Goal: Information Seeking & Learning: Learn about a topic

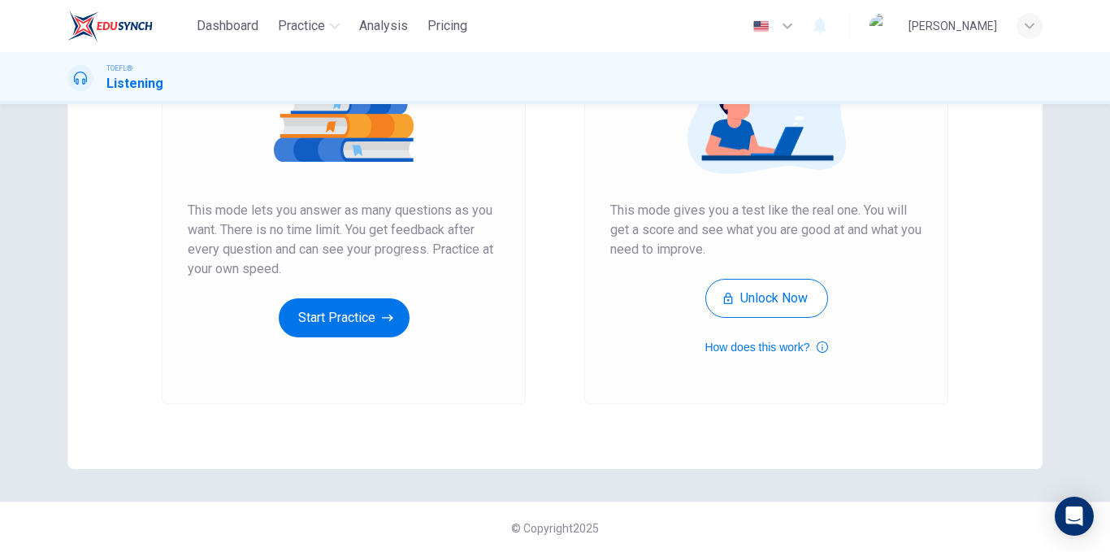
scroll to position [234, 0]
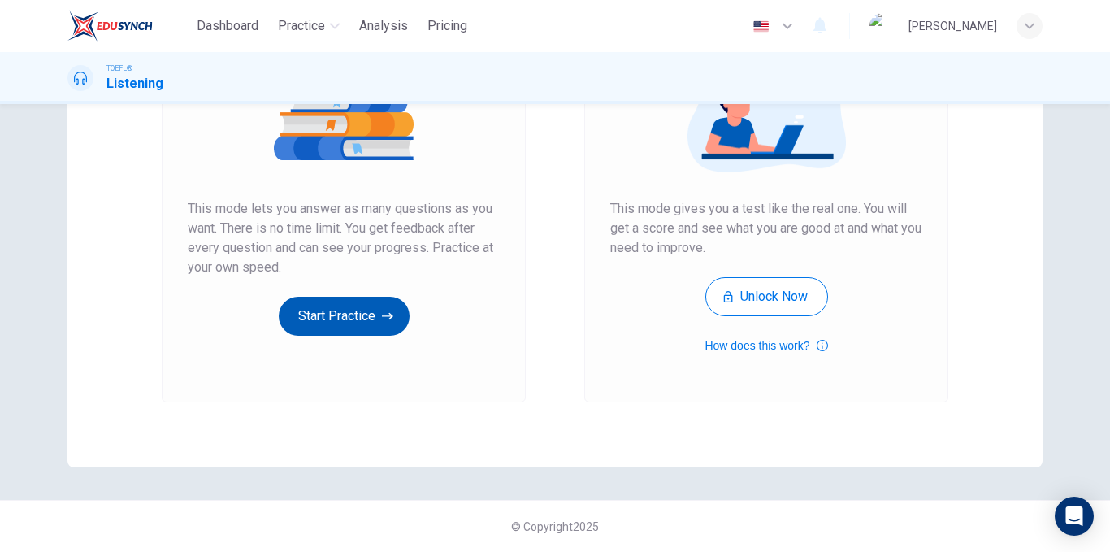
click at [376, 320] on button "Start Practice" at bounding box center [344, 316] width 131 height 39
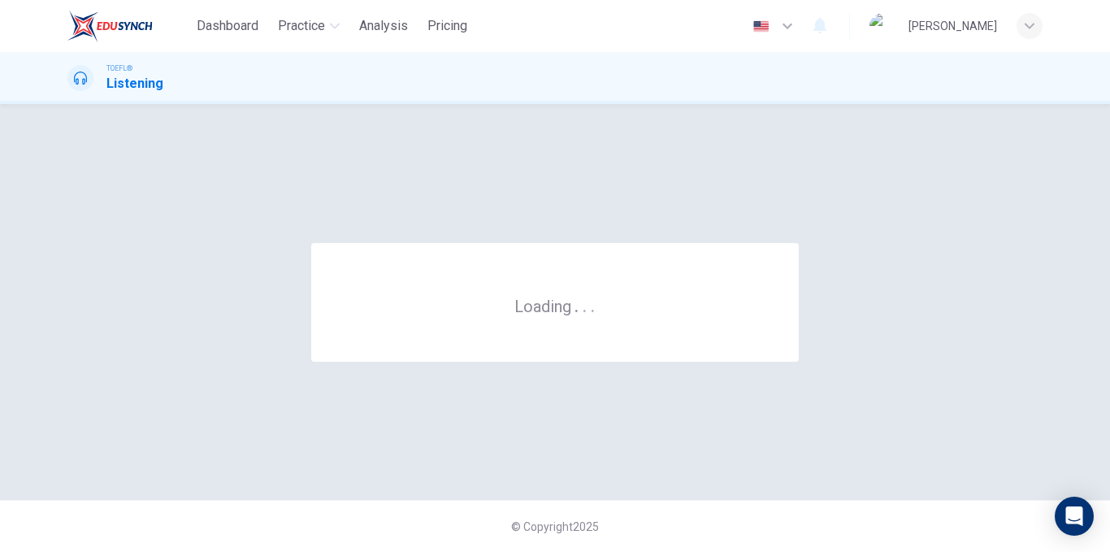
scroll to position [0, 0]
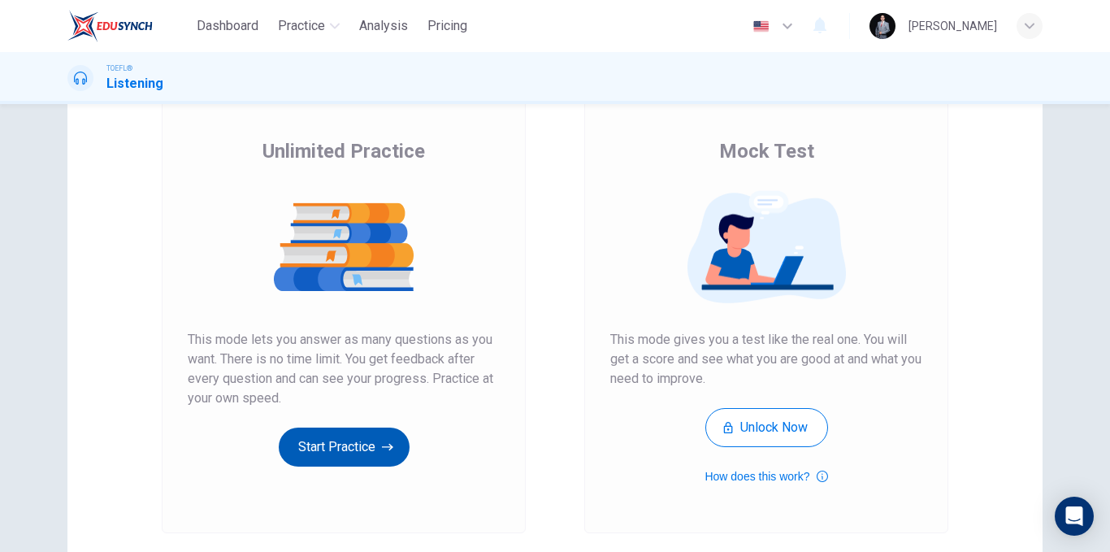
scroll to position [234, 0]
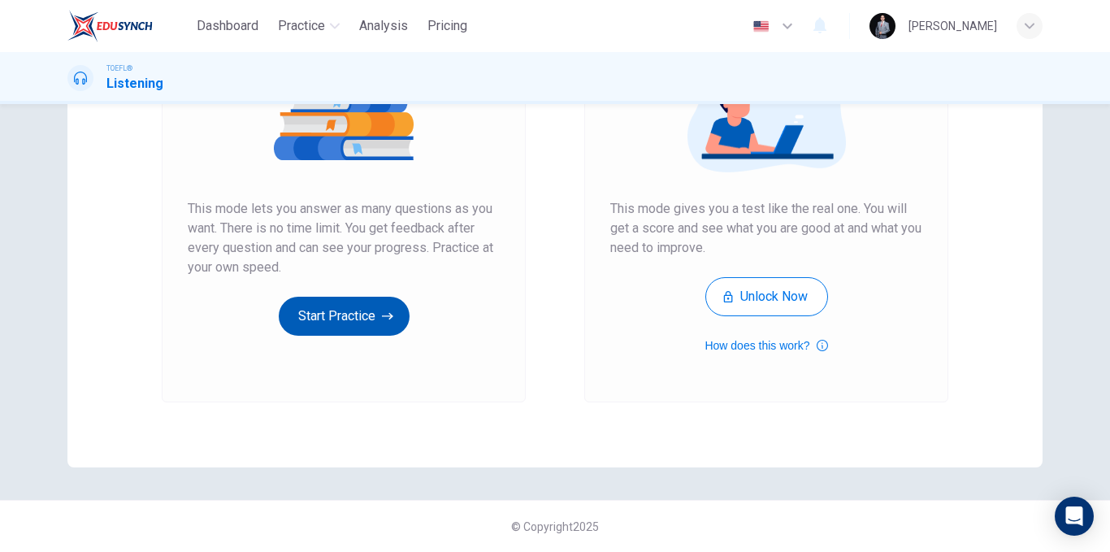
click at [380, 332] on button "Start Practice" at bounding box center [344, 316] width 131 height 39
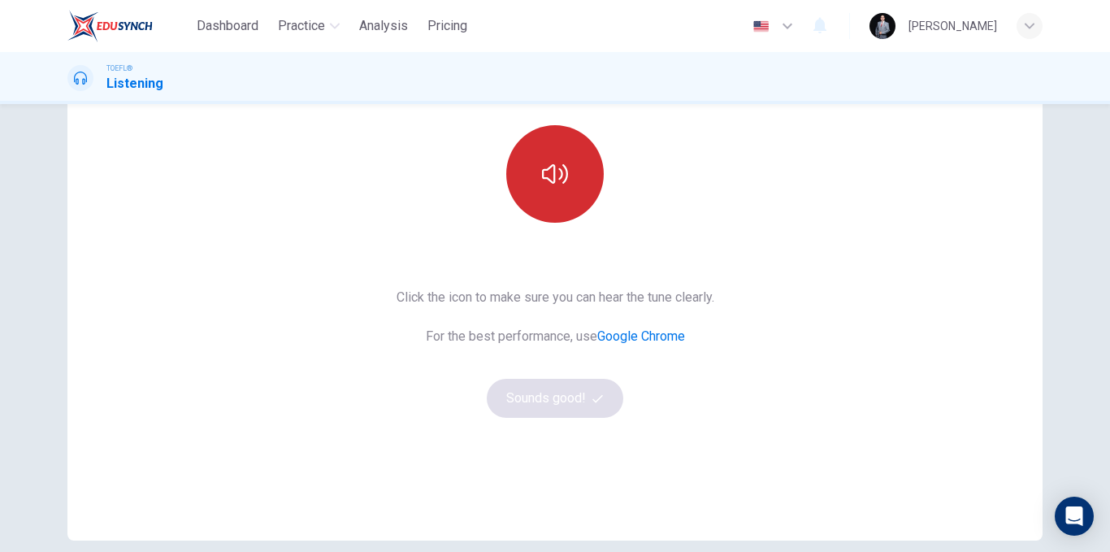
scroll to position [163, 0]
click at [556, 174] on icon "button" at bounding box center [555, 172] width 26 height 26
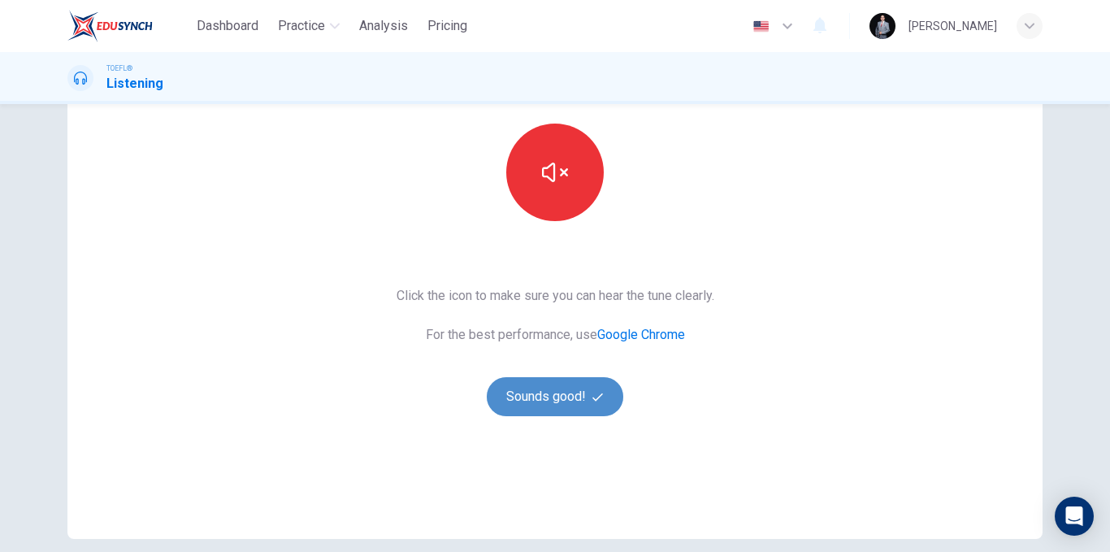
click at [593, 401] on icon "button" at bounding box center [597, 397] width 11 height 11
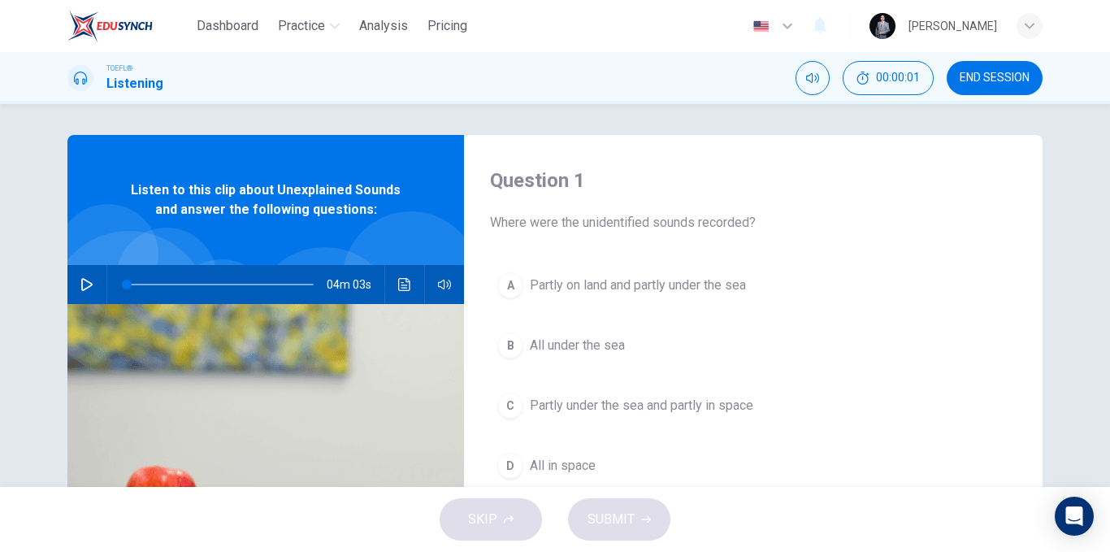
scroll to position [0, 0]
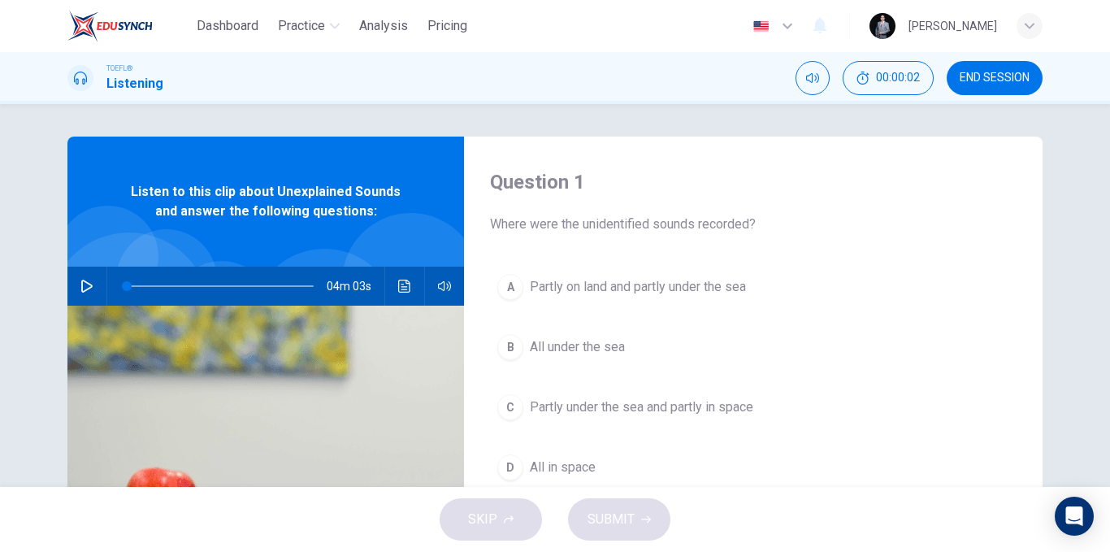
click at [88, 282] on icon "button" at bounding box center [86, 286] width 13 height 13
type input "0"
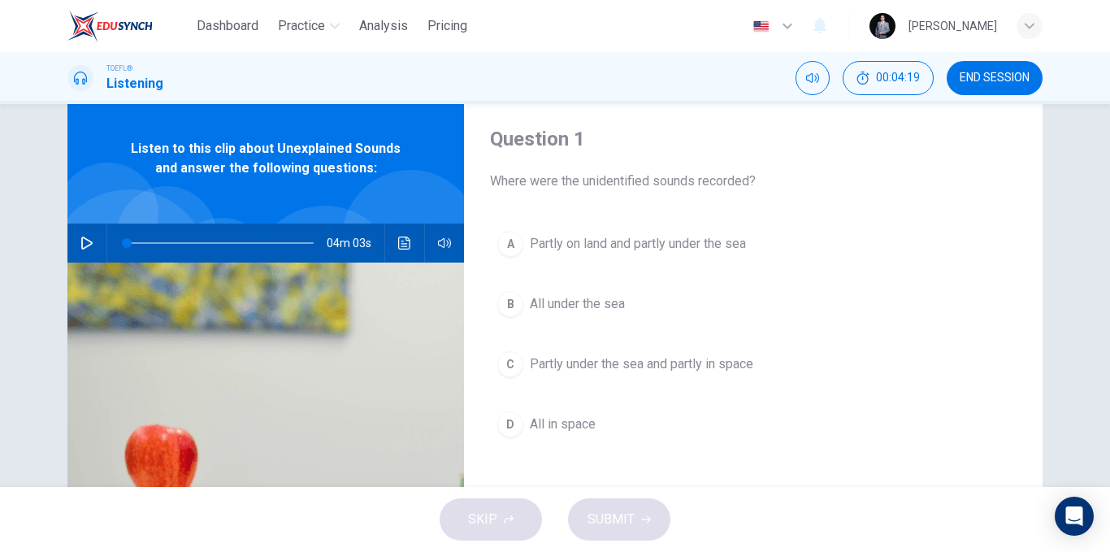
scroll to position [81, 0]
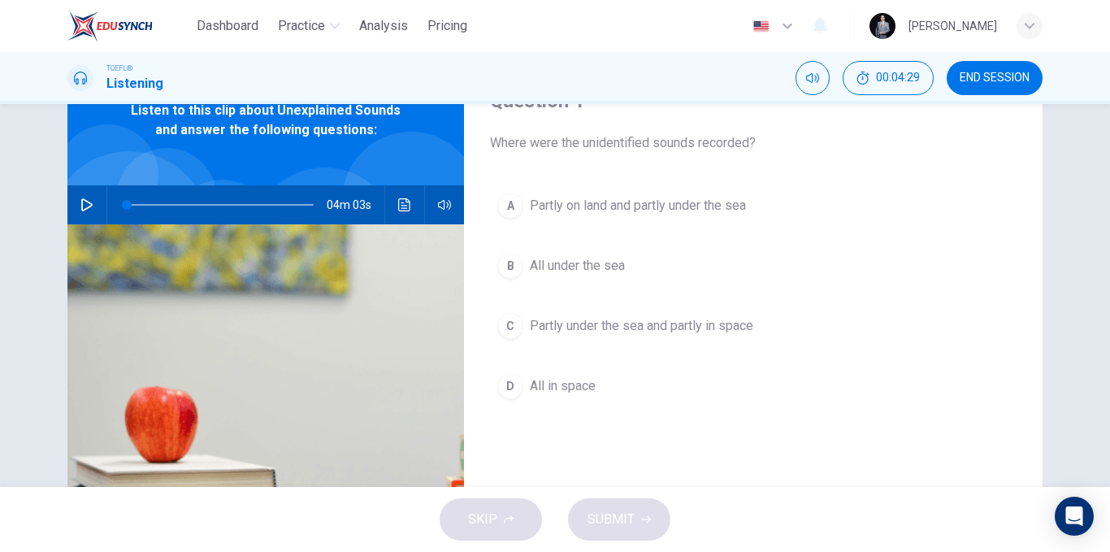
click at [676, 333] on span "Partly under the sea and partly in space" at bounding box center [641, 326] width 223 height 20
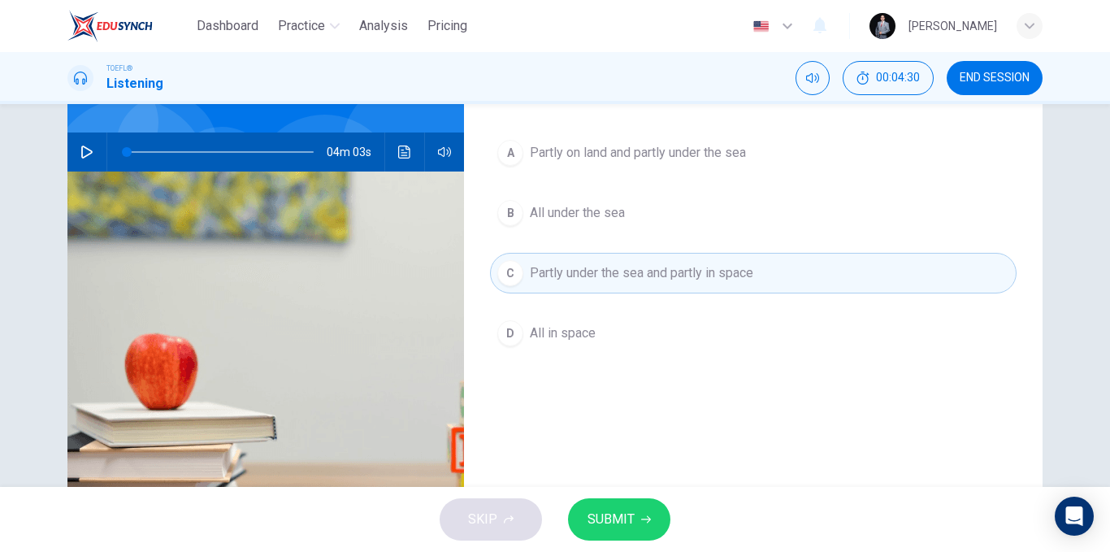
scroll to position [163, 0]
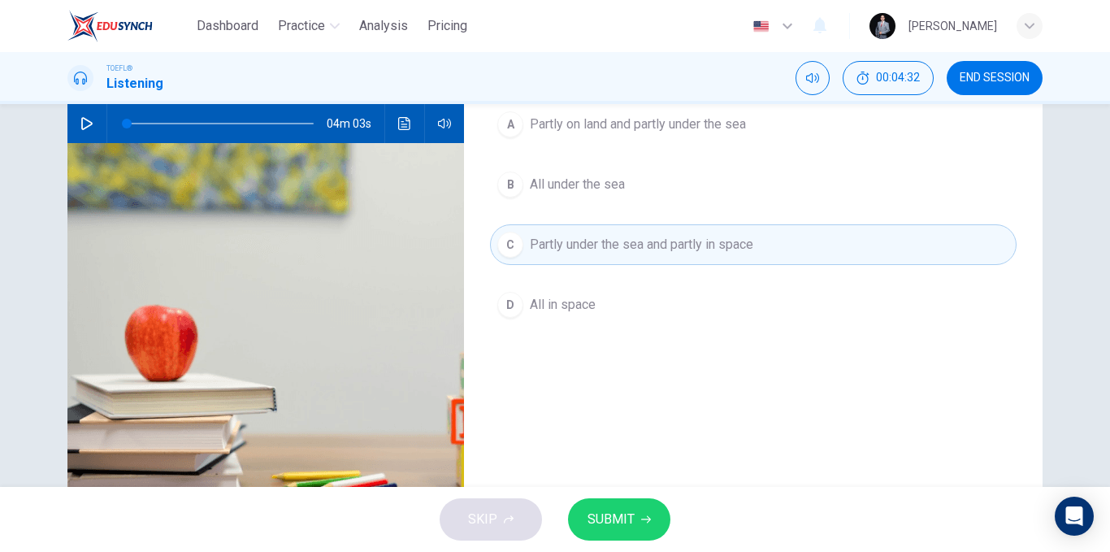
click at [616, 505] on button "SUBMIT" at bounding box center [619, 519] width 102 height 42
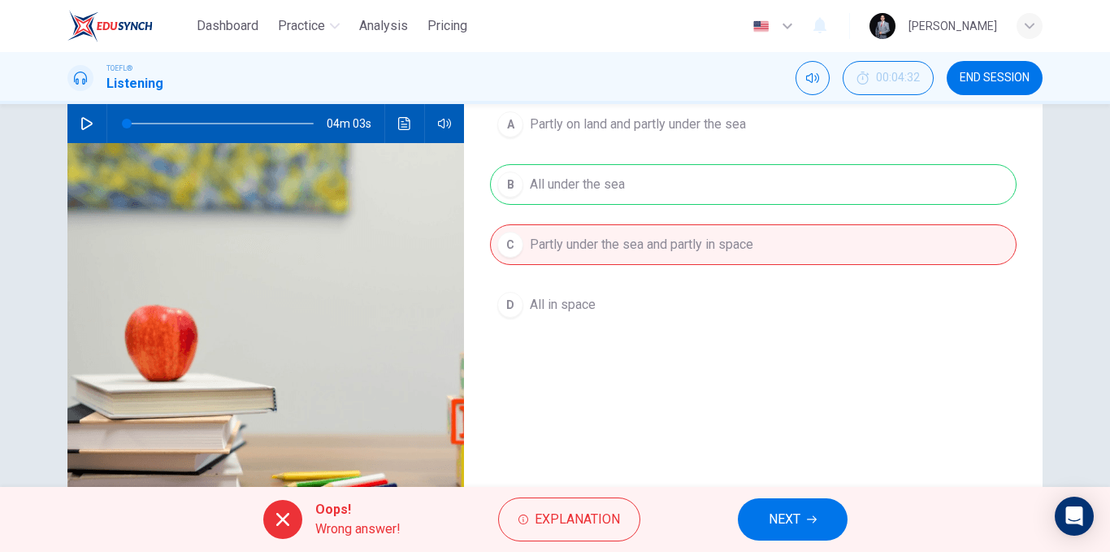
click at [786, 507] on button "NEXT" at bounding box center [793, 519] width 110 height 42
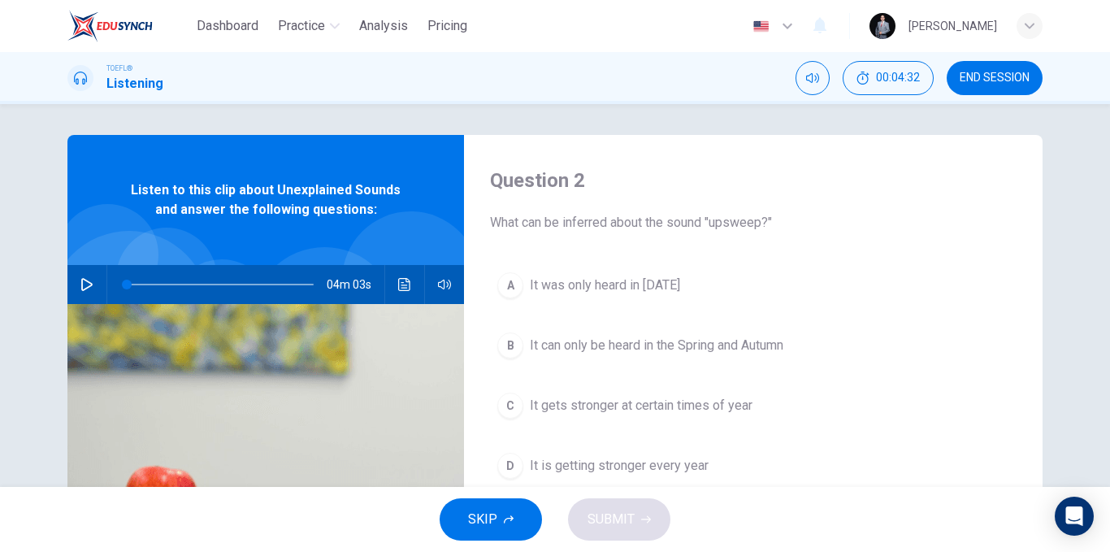
scroll to position [0, 0]
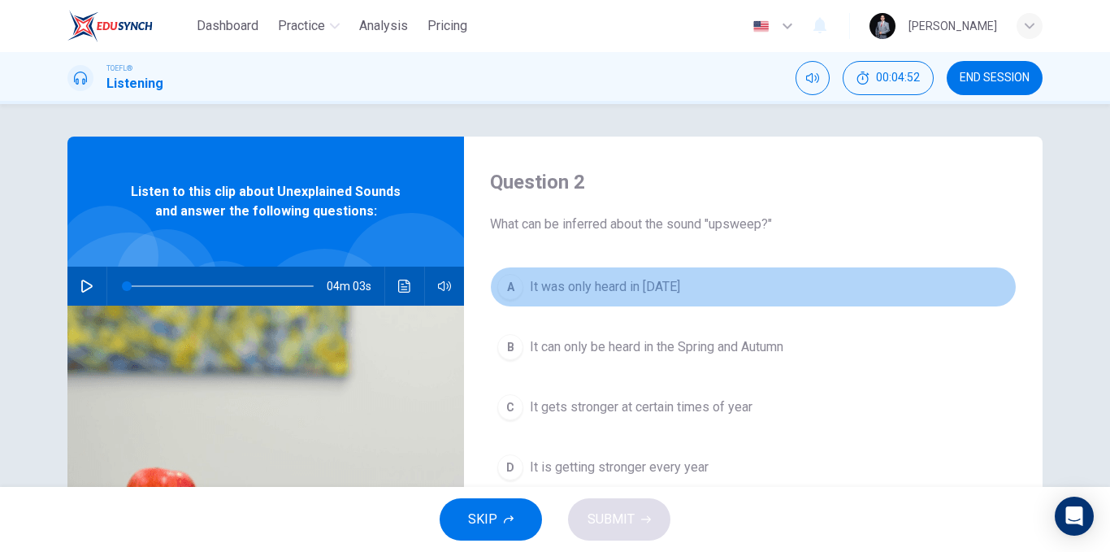
click at [626, 282] on span "It was only heard in 1991" at bounding box center [605, 287] width 150 height 20
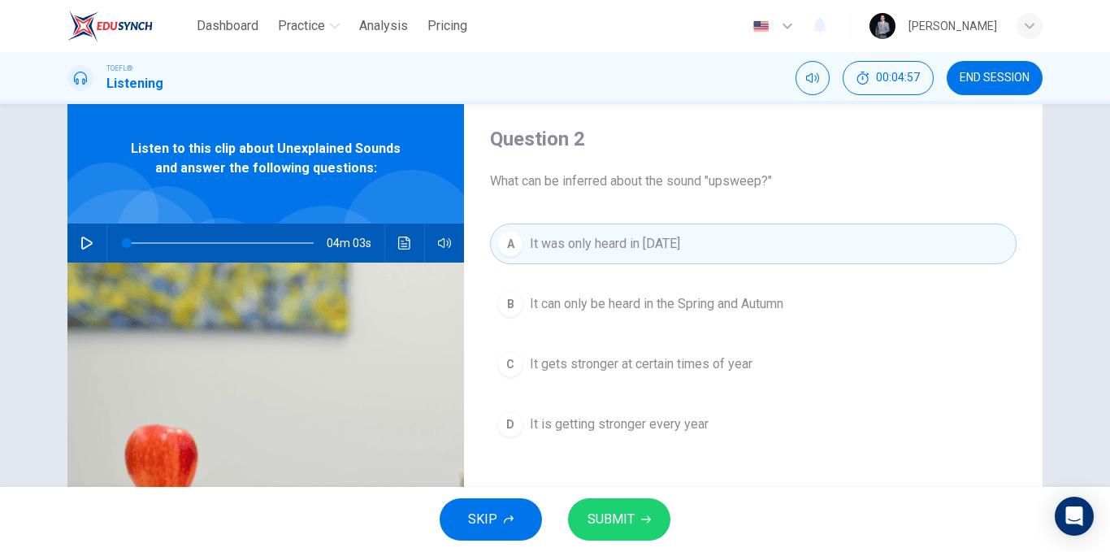
scroll to position [81, 0]
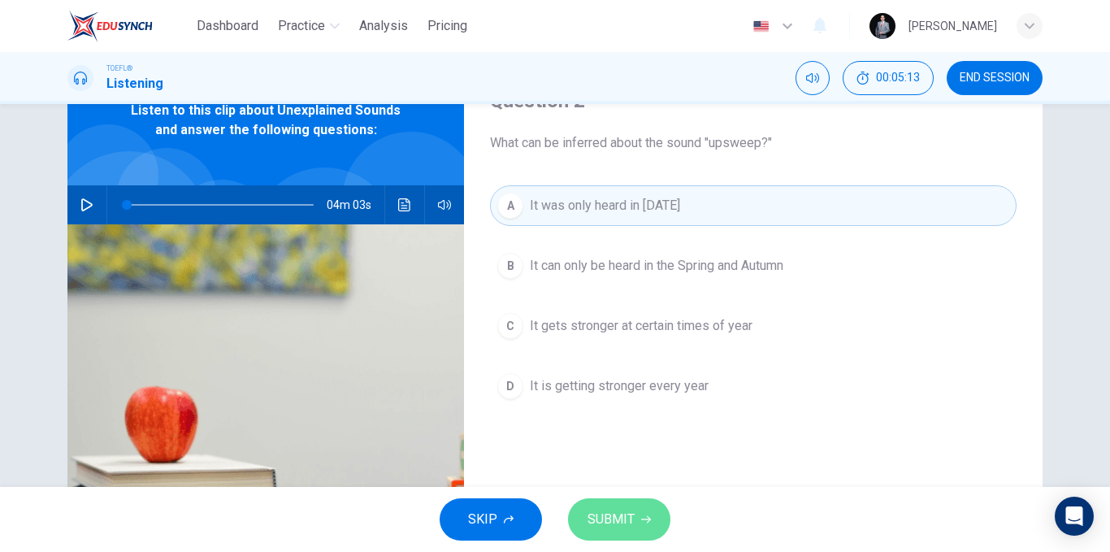
click at [619, 509] on span "SUBMIT" at bounding box center [611, 519] width 47 height 23
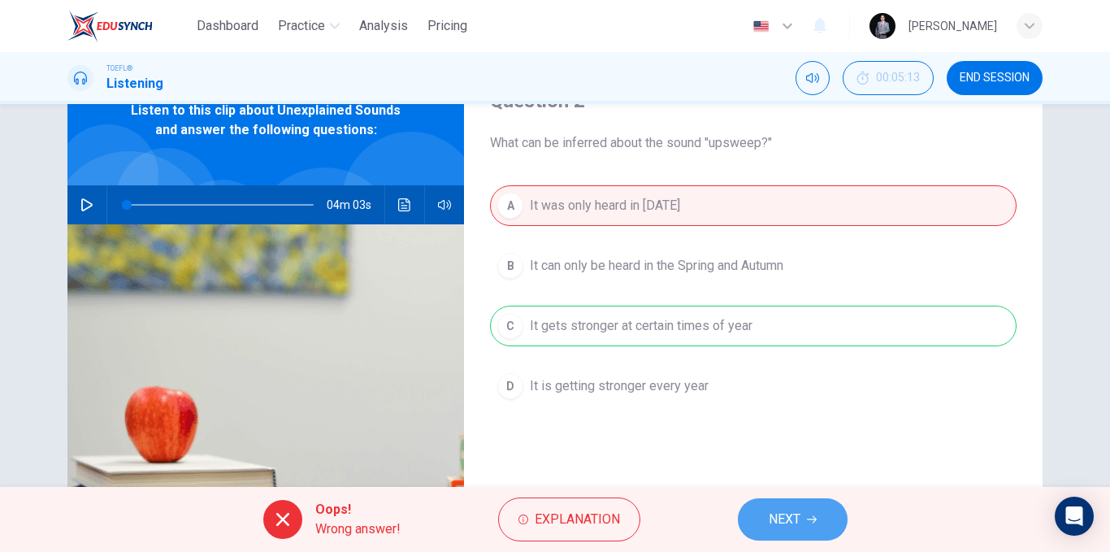
click at [771, 513] on span "NEXT" at bounding box center [785, 519] width 32 height 23
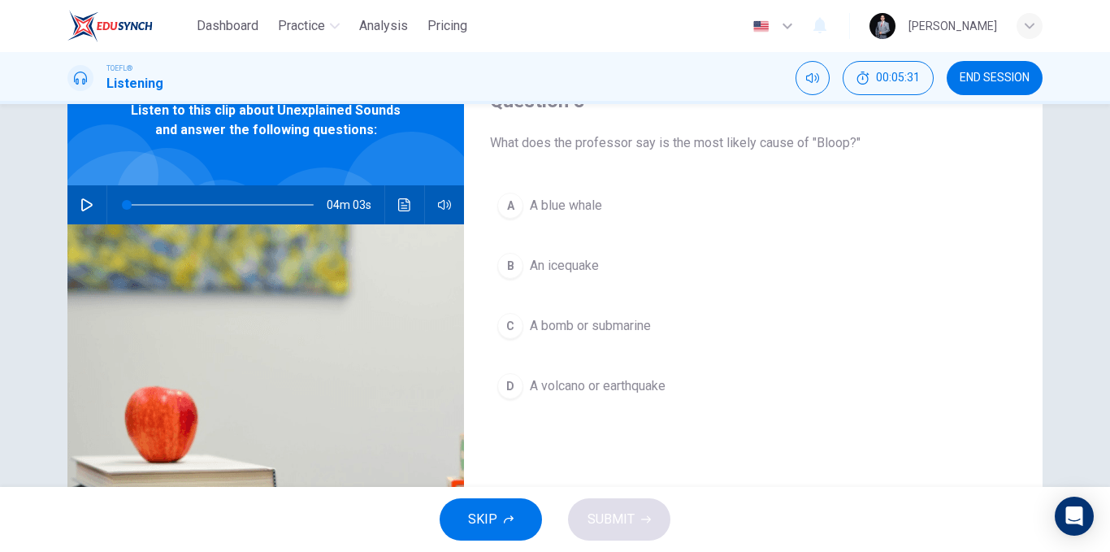
click at [583, 210] on span "A blue whale" at bounding box center [566, 206] width 72 height 20
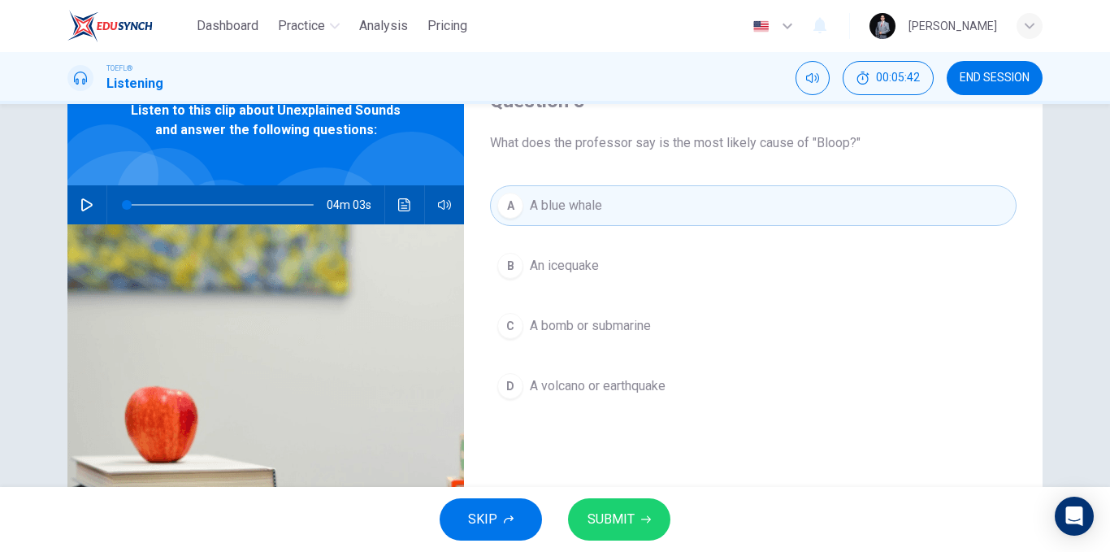
click at [622, 515] on span "SUBMIT" at bounding box center [611, 519] width 47 height 23
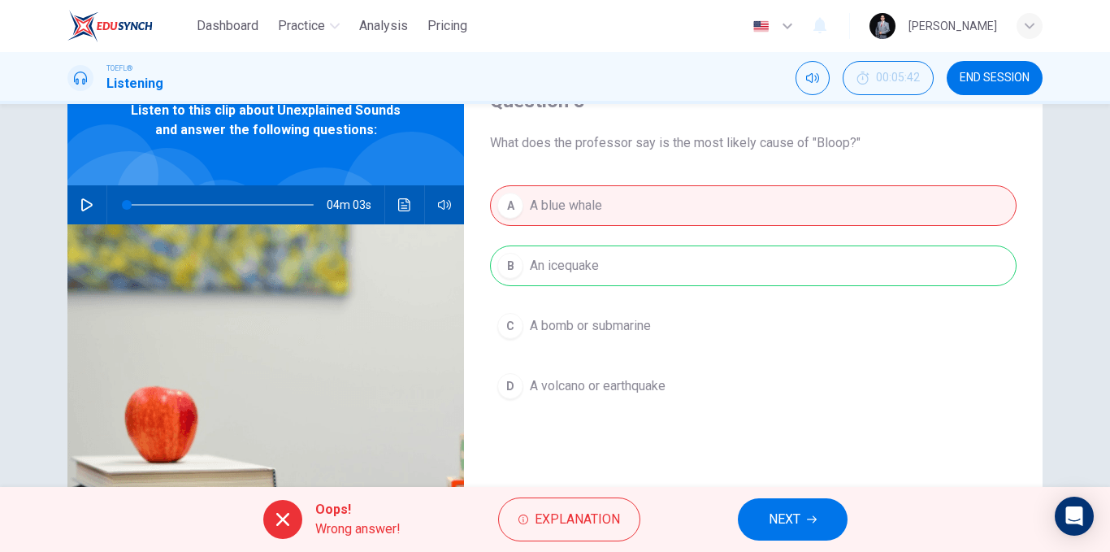
click at [815, 535] on button "NEXT" at bounding box center [793, 519] width 110 height 42
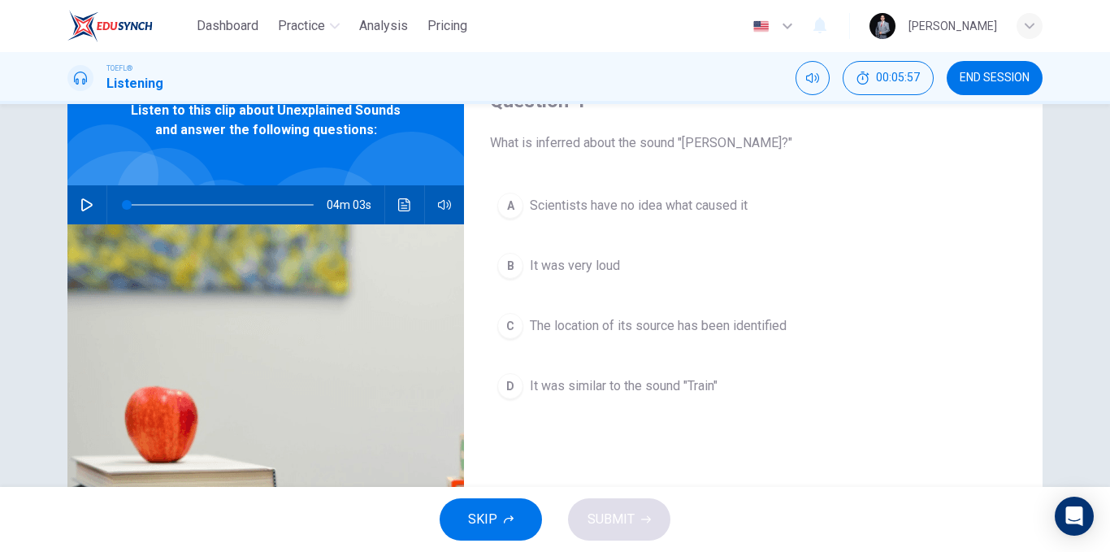
click at [769, 328] on span "The location of its source has been identified" at bounding box center [658, 326] width 257 height 20
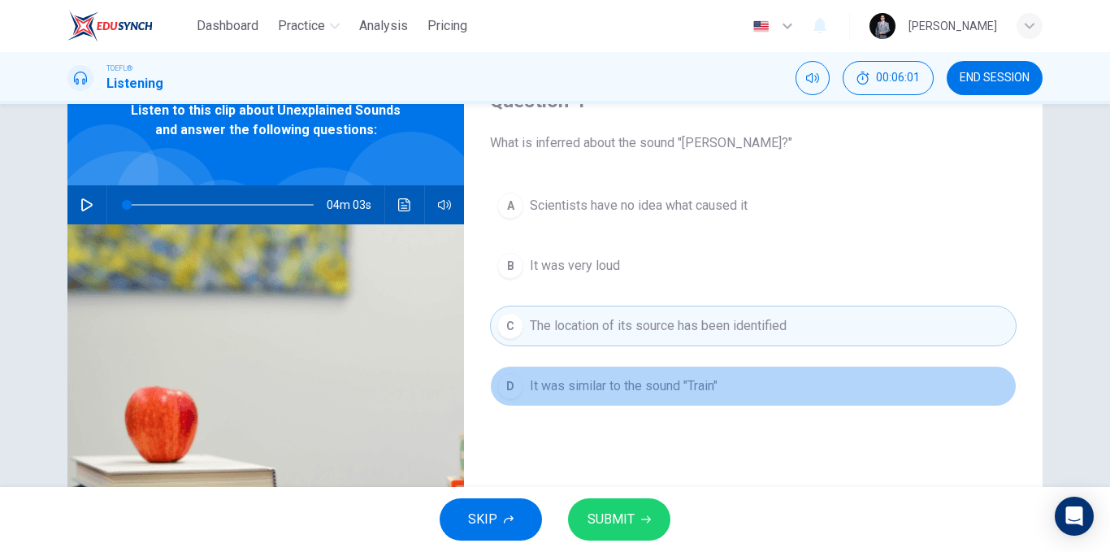
click at [620, 394] on span "It was similar to the sound "Train"" at bounding box center [624, 386] width 188 height 20
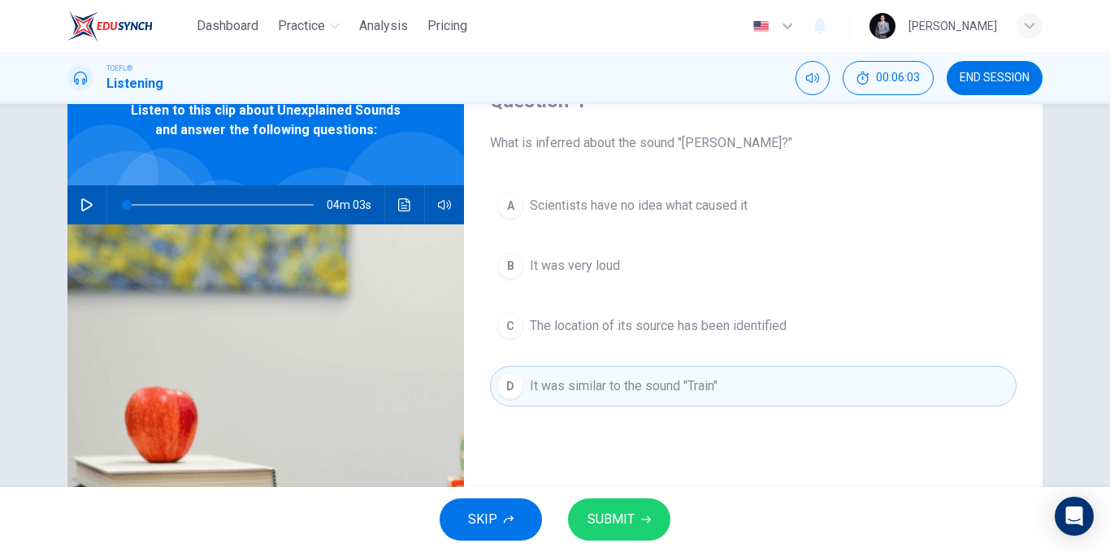
click at [637, 508] on button "SUBMIT" at bounding box center [619, 519] width 102 height 42
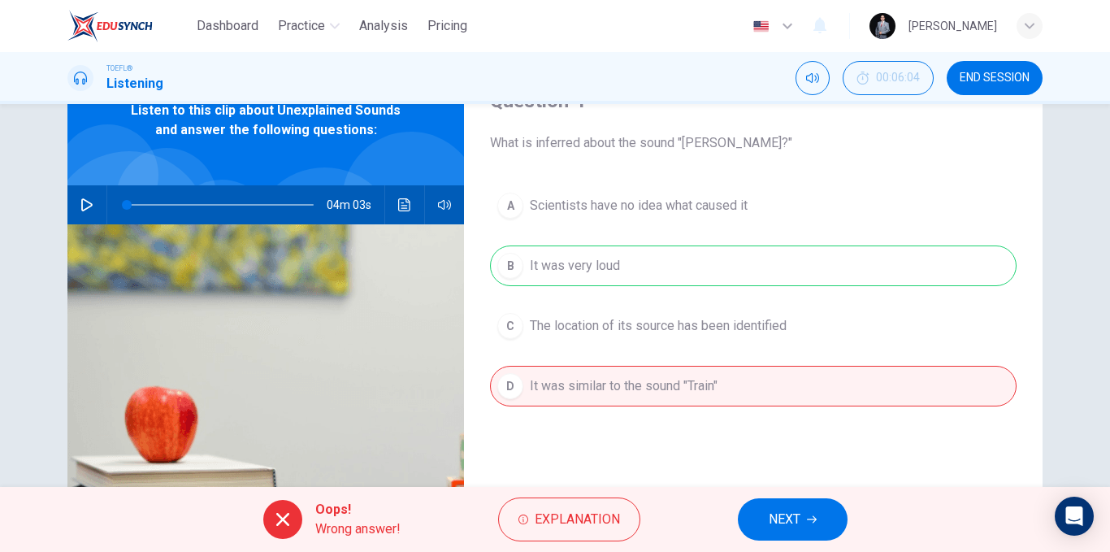
click at [767, 514] on button "NEXT" at bounding box center [793, 519] width 110 height 42
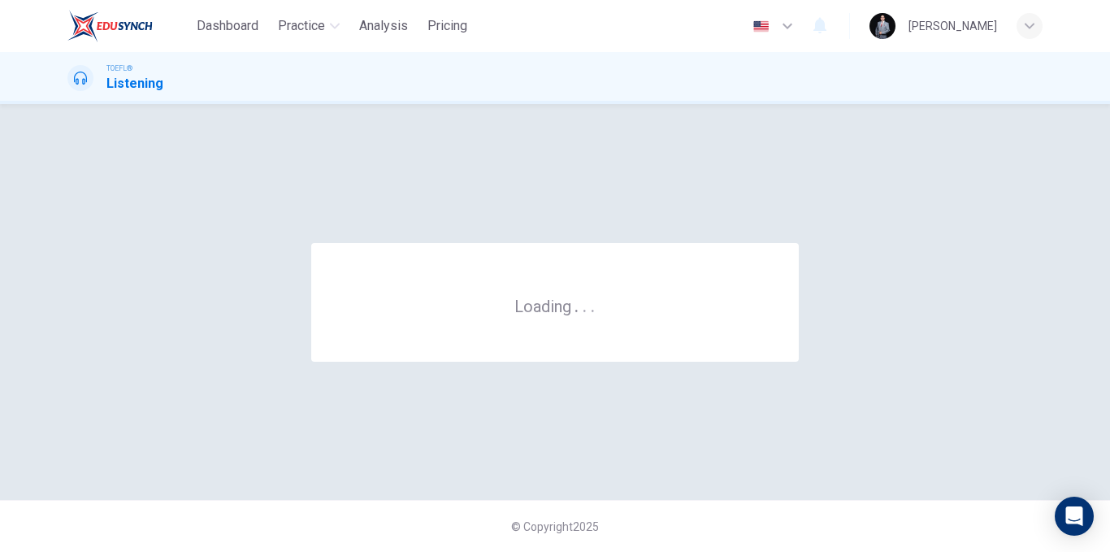
scroll to position [0, 0]
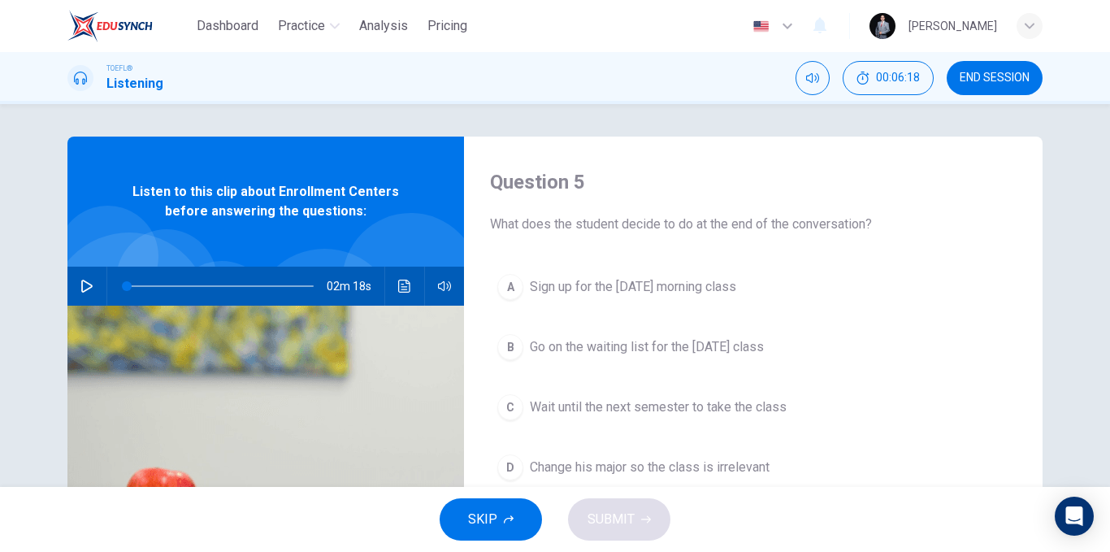
drag, startPoint x: 993, startPoint y: 87, endPoint x: 629, endPoint y: 90, distance: 364.1
click at [993, 86] on button "END SESSION" at bounding box center [995, 78] width 96 height 34
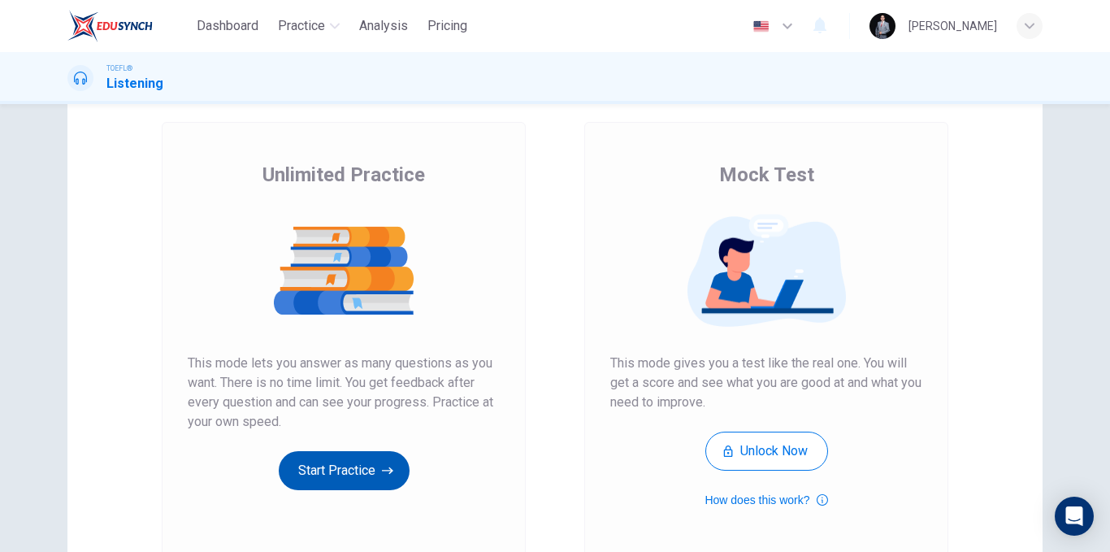
scroll to position [234, 0]
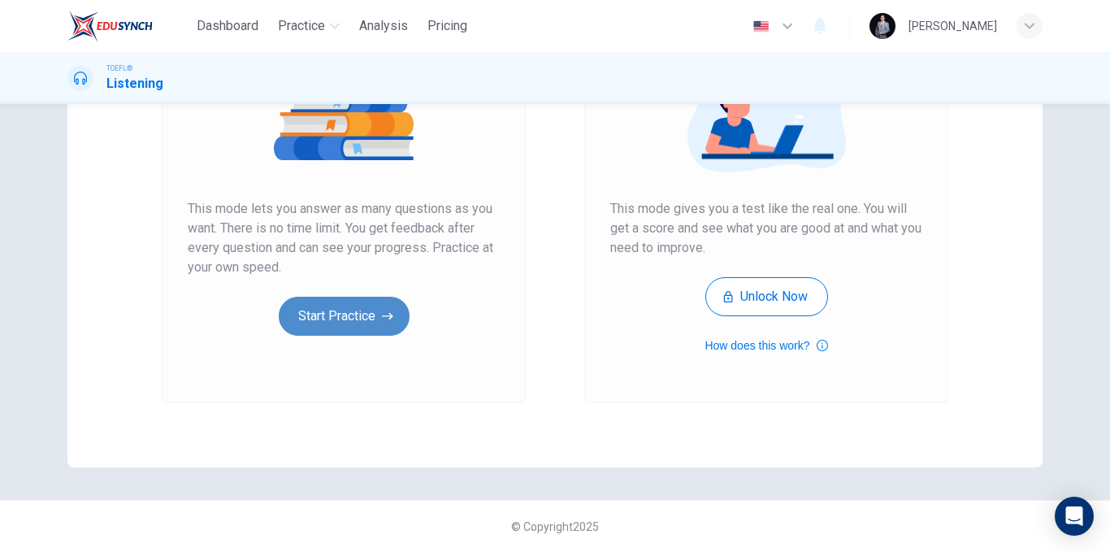
click at [354, 324] on button "Start Practice" at bounding box center [344, 316] width 131 height 39
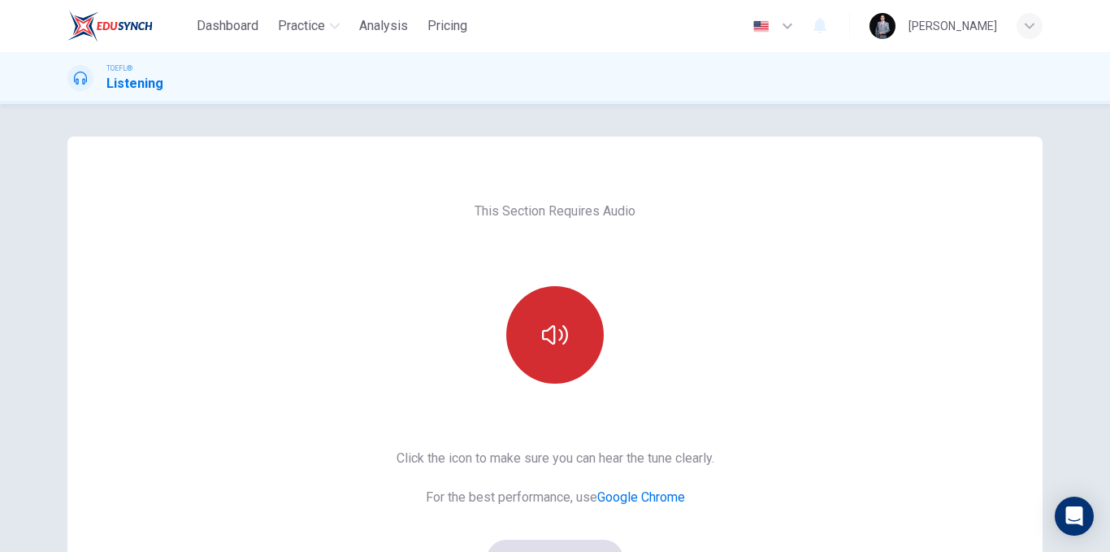
click at [547, 362] on button "button" at bounding box center [555, 335] width 98 height 98
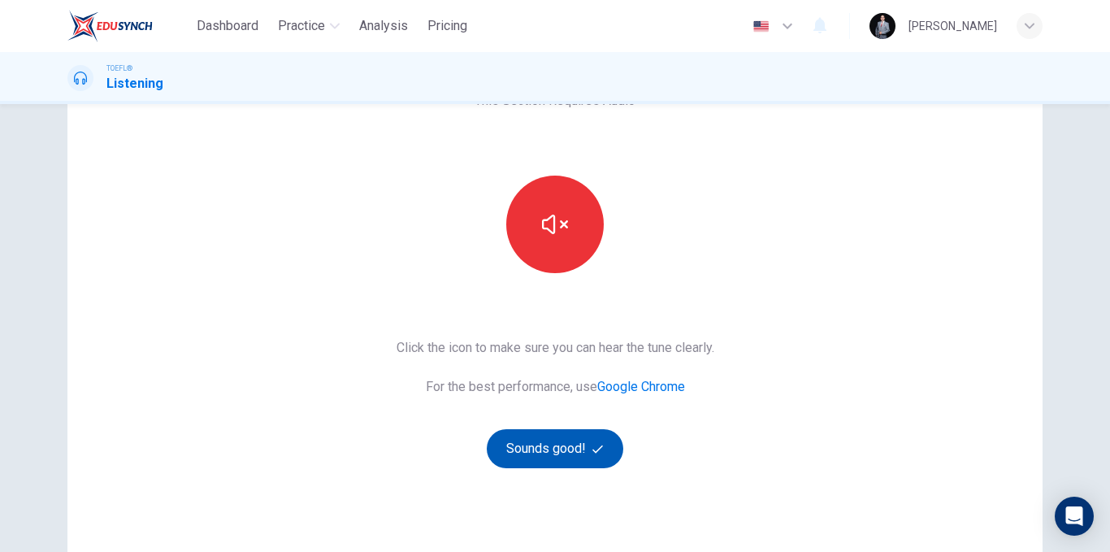
scroll to position [234, 0]
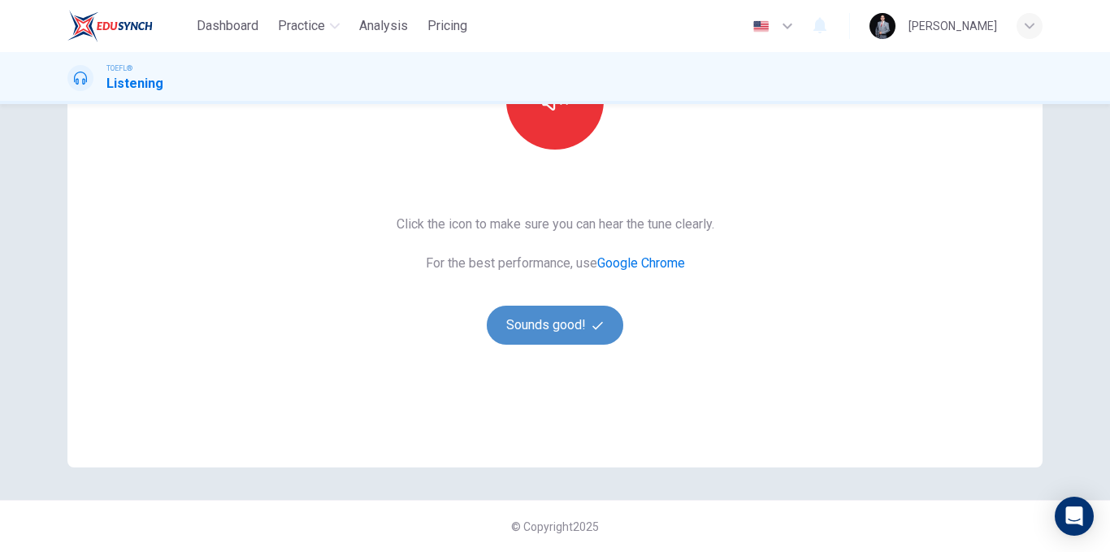
click at [594, 321] on icon "button" at bounding box center [597, 325] width 11 height 11
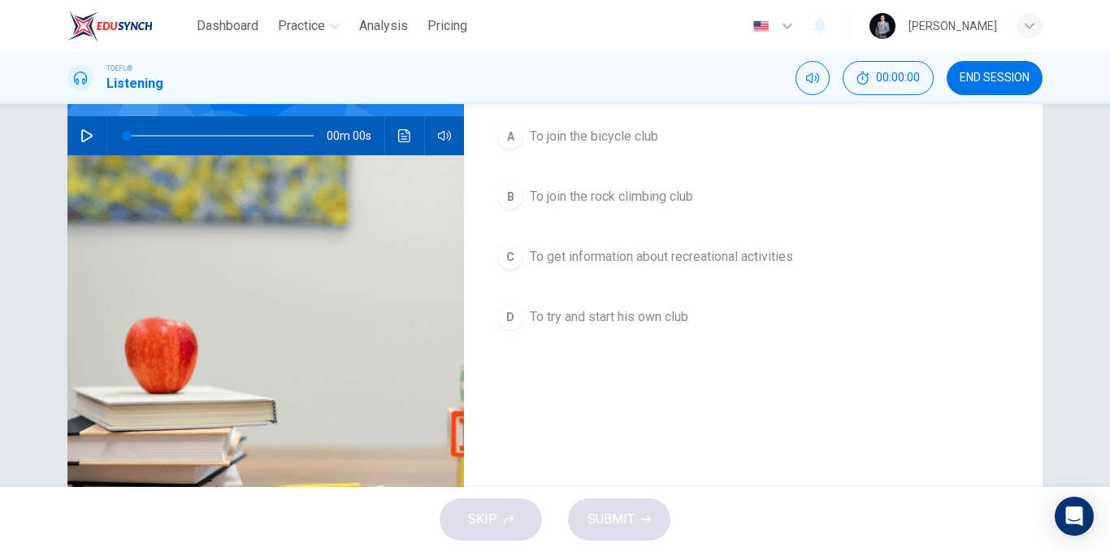
scroll to position [0, 0]
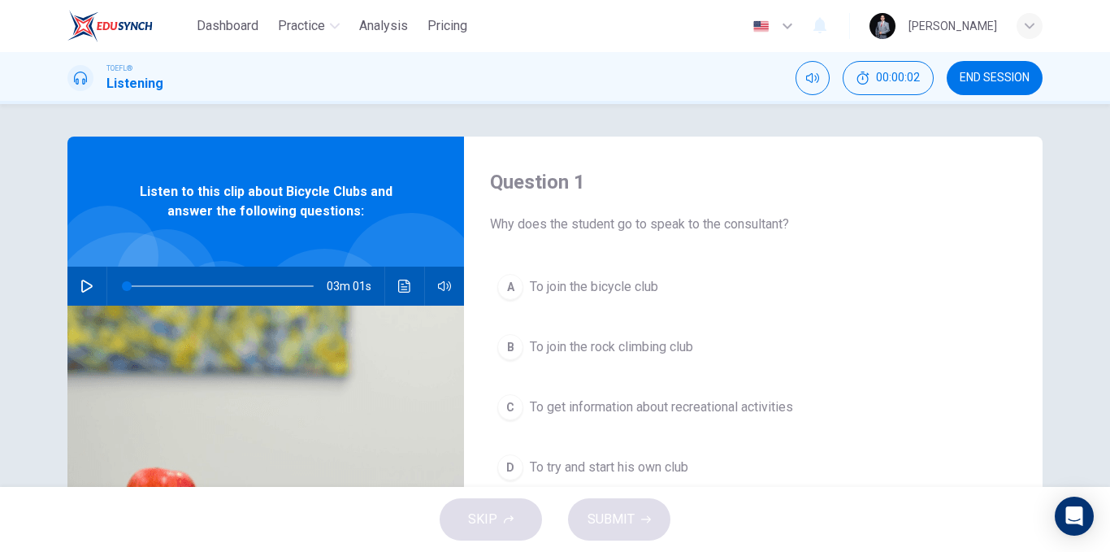
click at [74, 291] on button "button" at bounding box center [87, 286] width 26 height 39
type input "0"
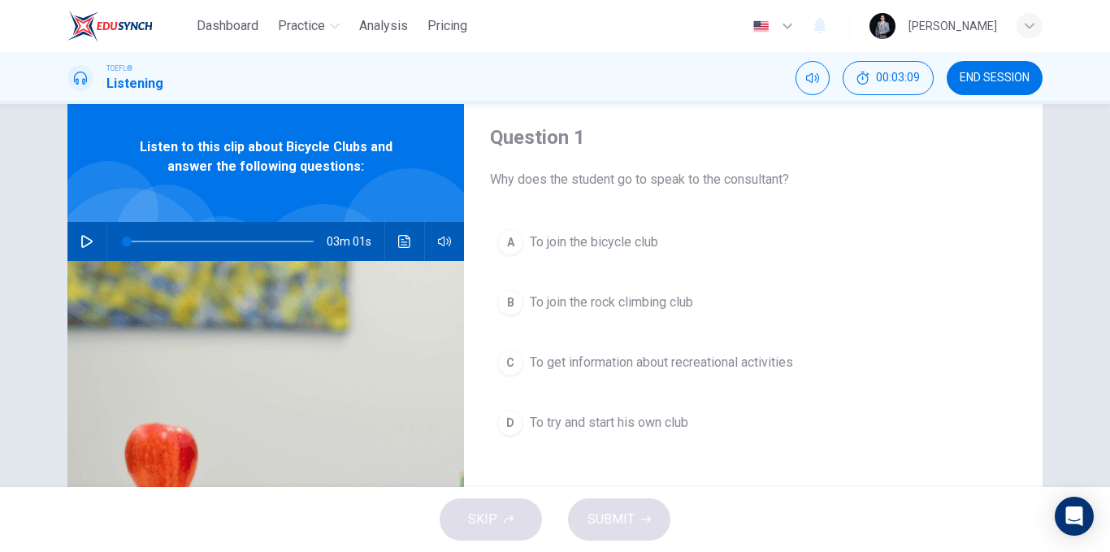
scroll to position [81, 0]
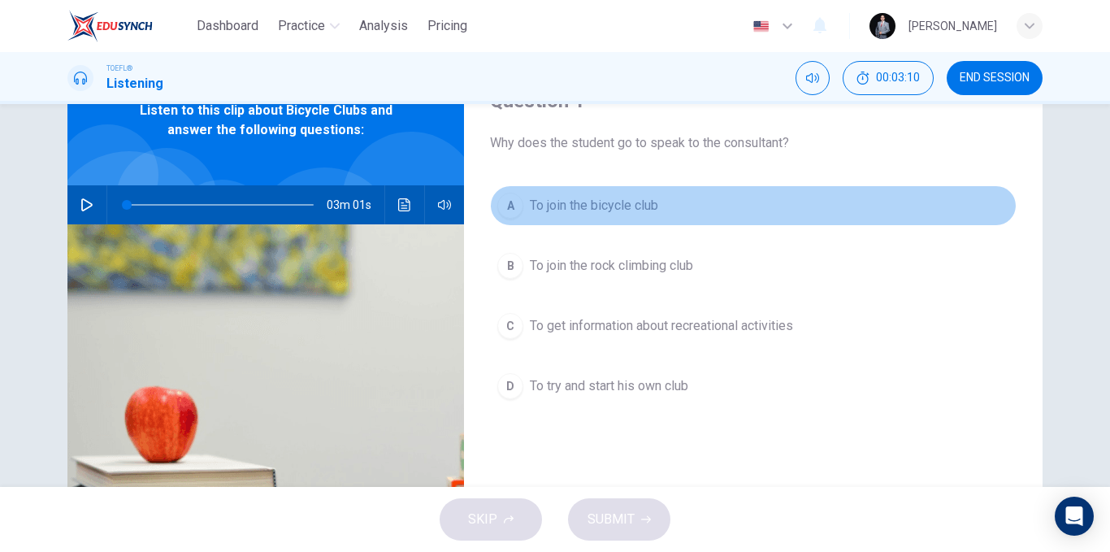
click at [623, 207] on span "To join the bicycle club" at bounding box center [594, 206] width 128 height 20
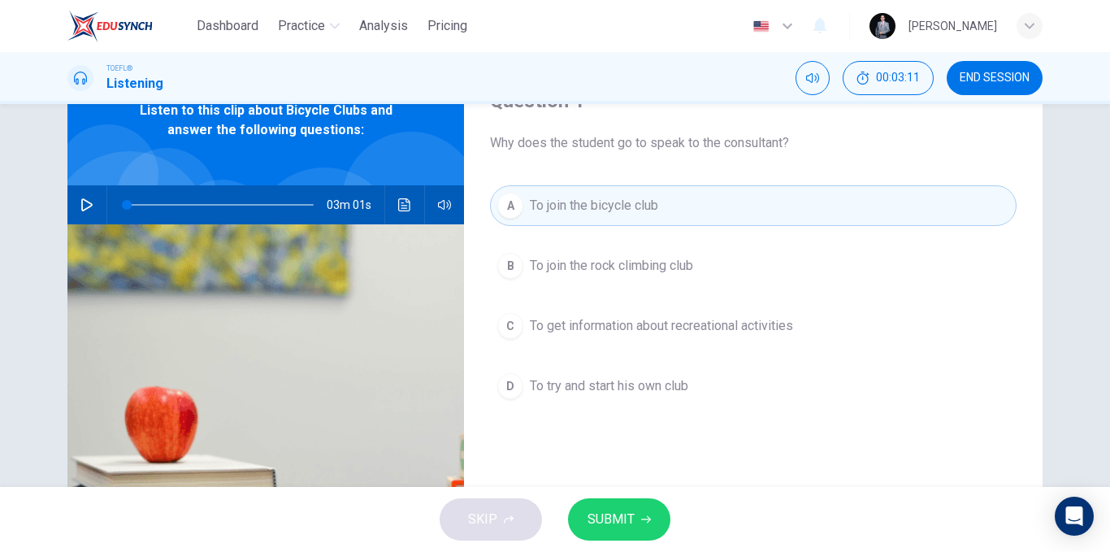
click at [624, 508] on span "SUBMIT" at bounding box center [611, 519] width 47 height 23
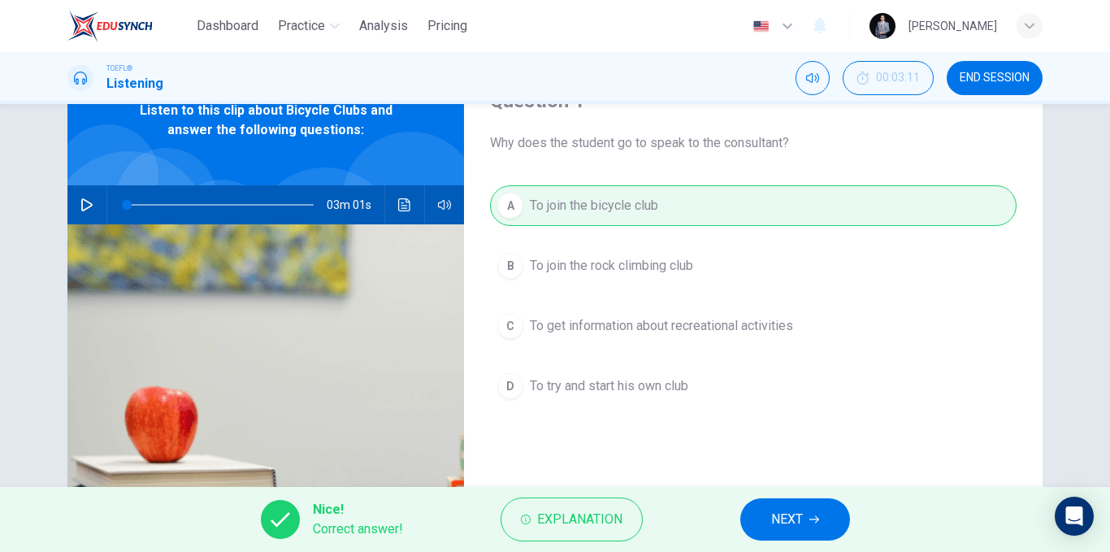
click at [800, 527] on span "NEXT" at bounding box center [787, 519] width 32 height 23
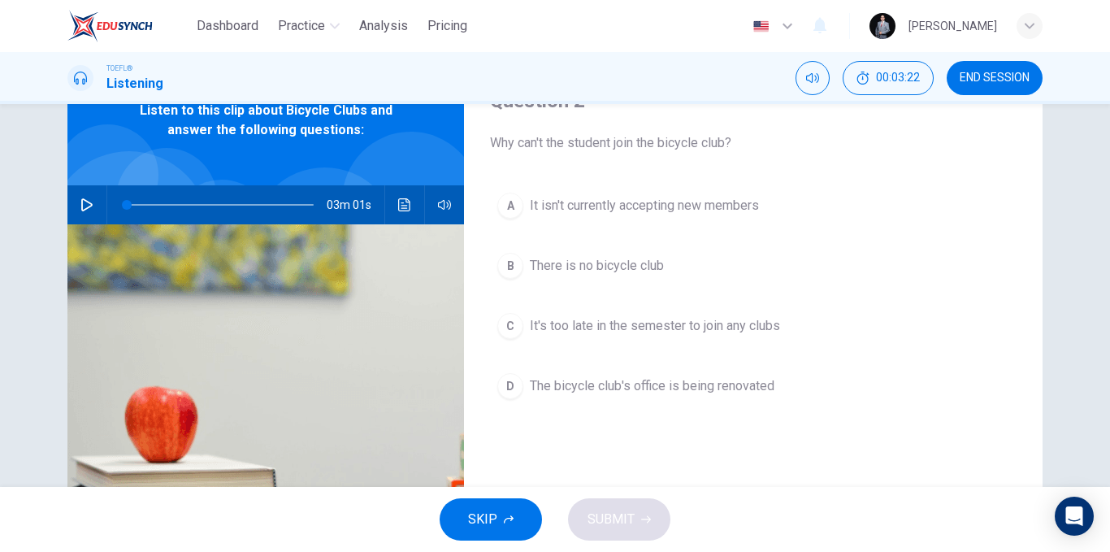
click at [669, 391] on span "The bicycle club's office is being renovated" at bounding box center [652, 386] width 245 height 20
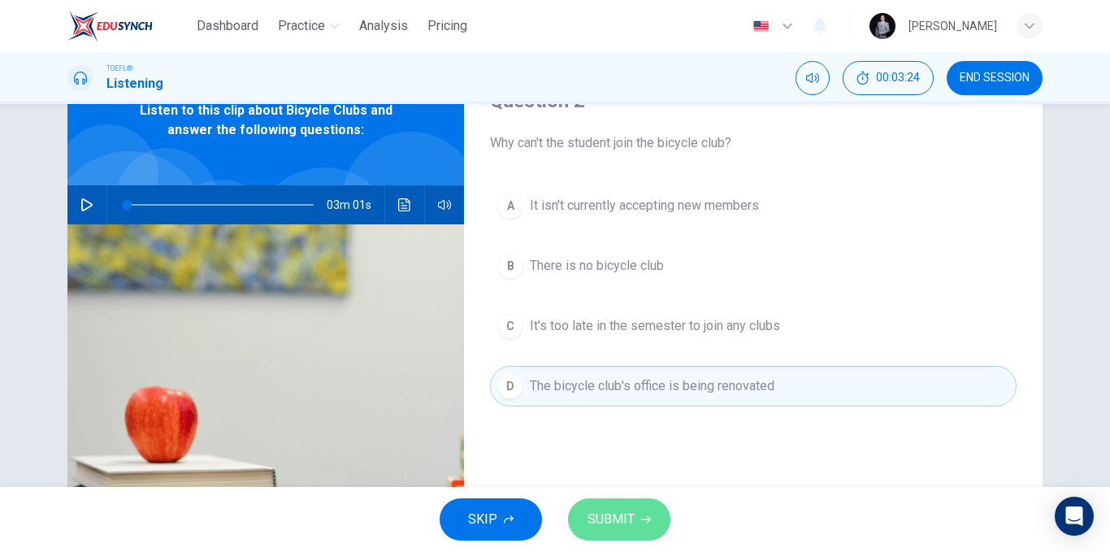
click at [625, 531] on button "SUBMIT" at bounding box center [619, 519] width 102 height 42
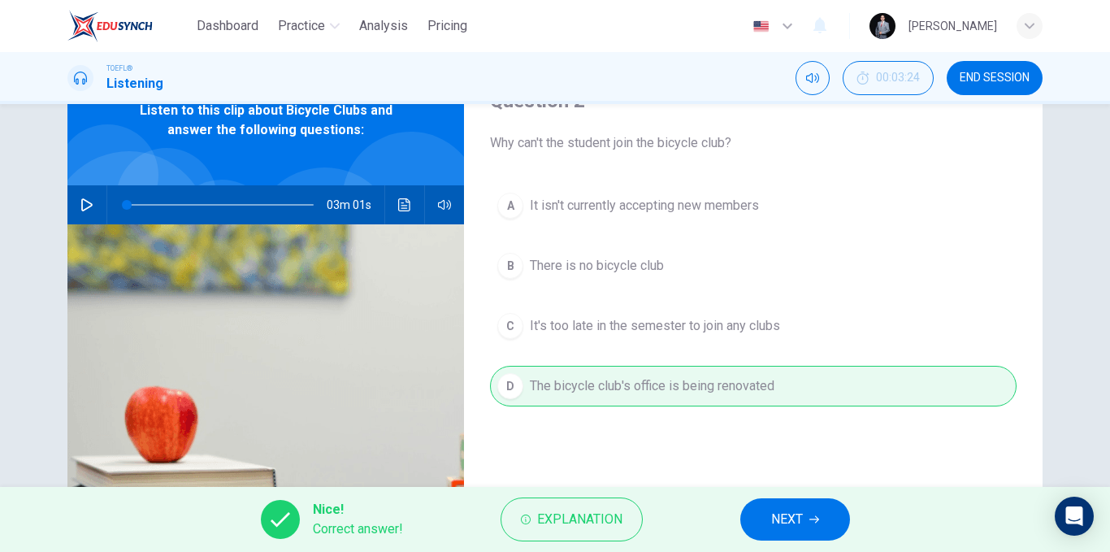
click at [753, 506] on button "NEXT" at bounding box center [795, 519] width 110 height 42
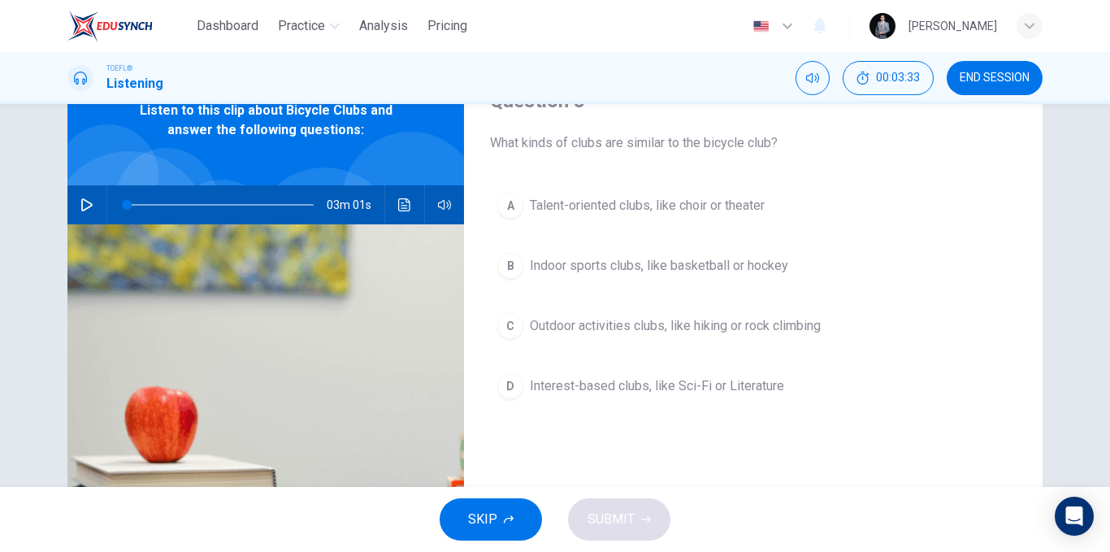
click at [756, 327] on span "Outdoor activities clubs, like hiking or rock climbing" at bounding box center [675, 326] width 291 height 20
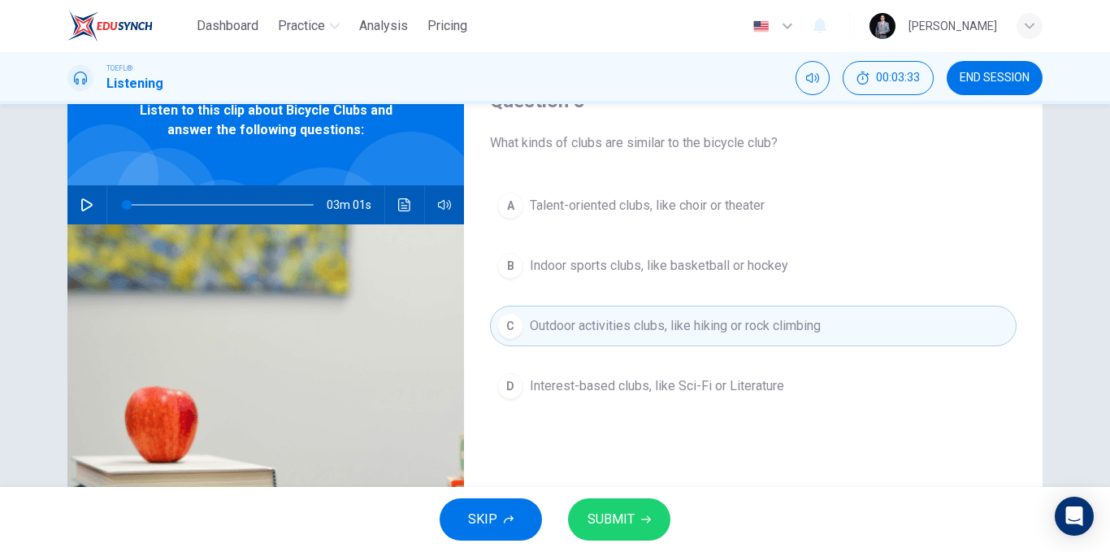
click at [654, 507] on button "SUBMIT" at bounding box center [619, 519] width 102 height 42
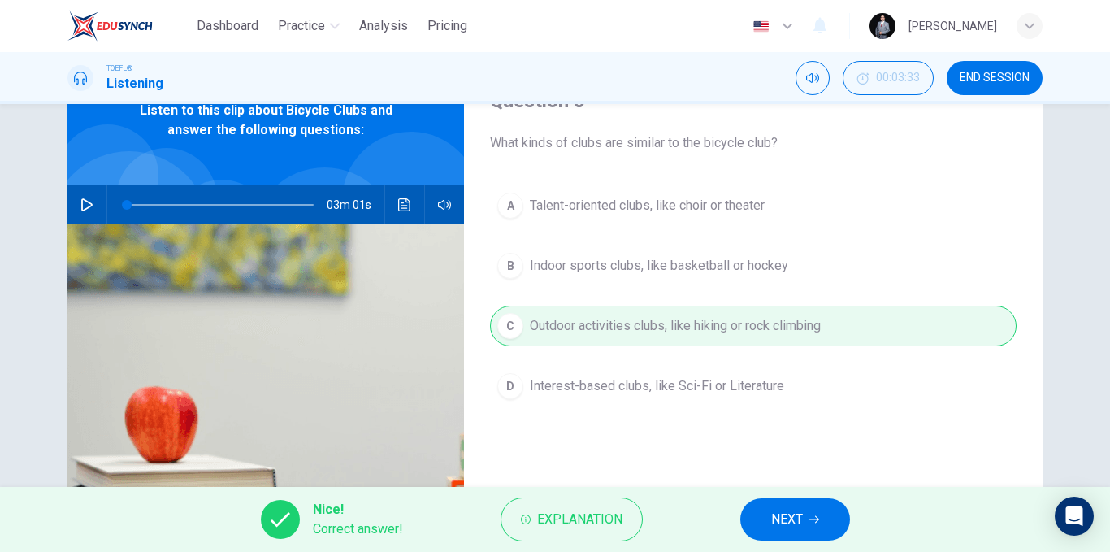
click at [773, 514] on span "NEXT" at bounding box center [787, 519] width 32 height 23
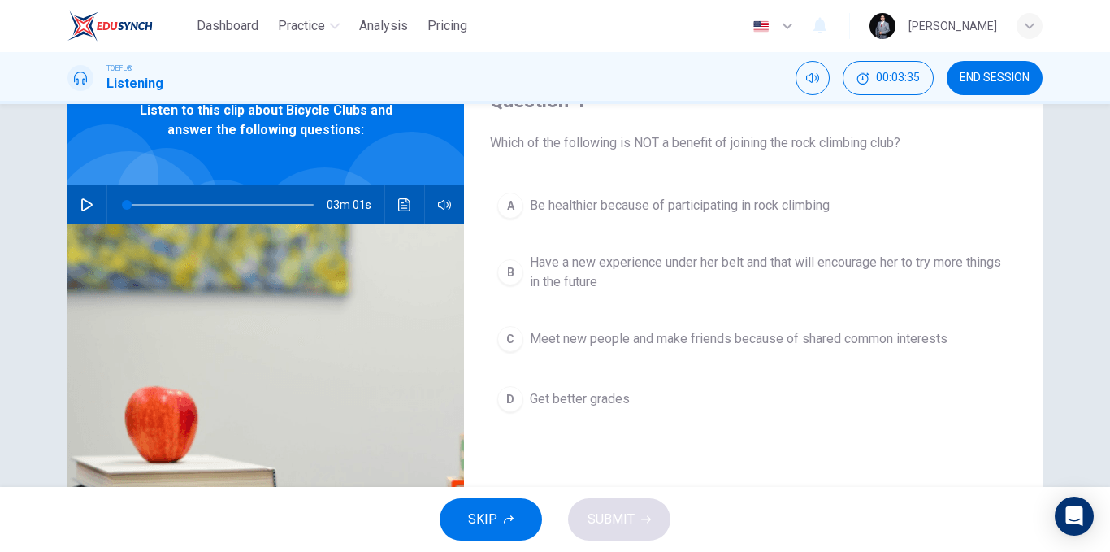
drag, startPoint x: 675, startPoint y: 145, endPoint x: 615, endPoint y: 152, distance: 60.6
click at [615, 152] on span "Which of the following is NOT a benefit of joining the rock climbing club?" at bounding box center [753, 143] width 527 height 20
click at [656, 340] on span "Meet new people and make friends because of shared common interests" at bounding box center [739, 339] width 418 height 20
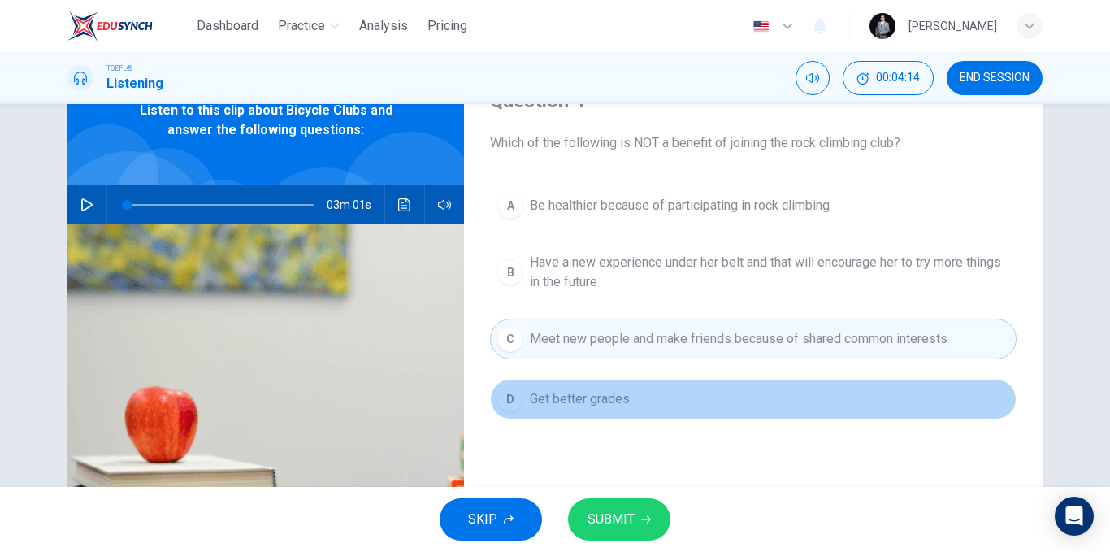
click at [593, 406] on span "Get better grades" at bounding box center [580, 399] width 100 height 20
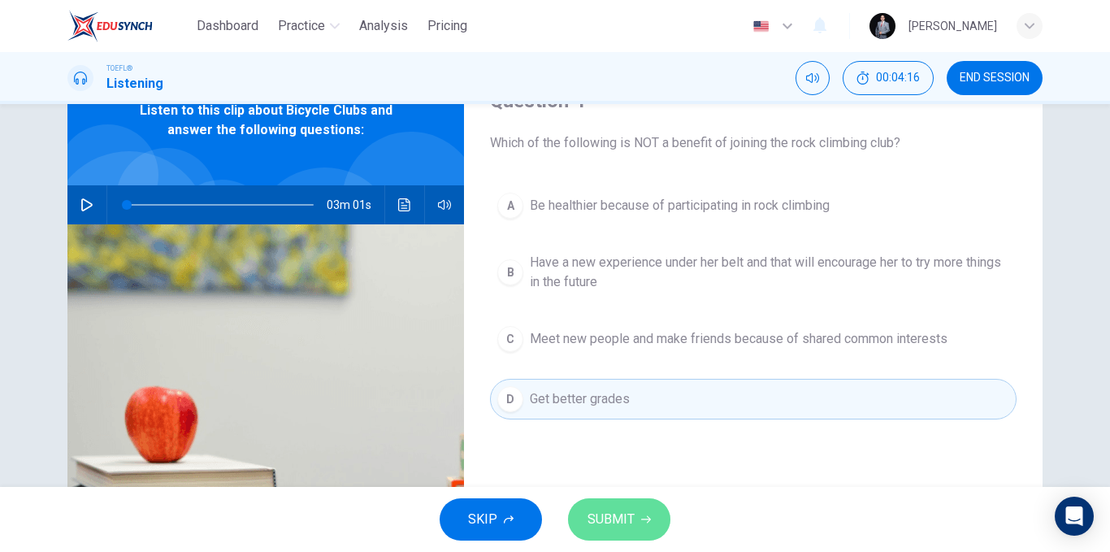
drag, startPoint x: 648, startPoint y: 511, endPoint x: 648, endPoint y: 487, distance: 24.4
click at [648, 512] on button "SUBMIT" at bounding box center [619, 519] width 102 height 42
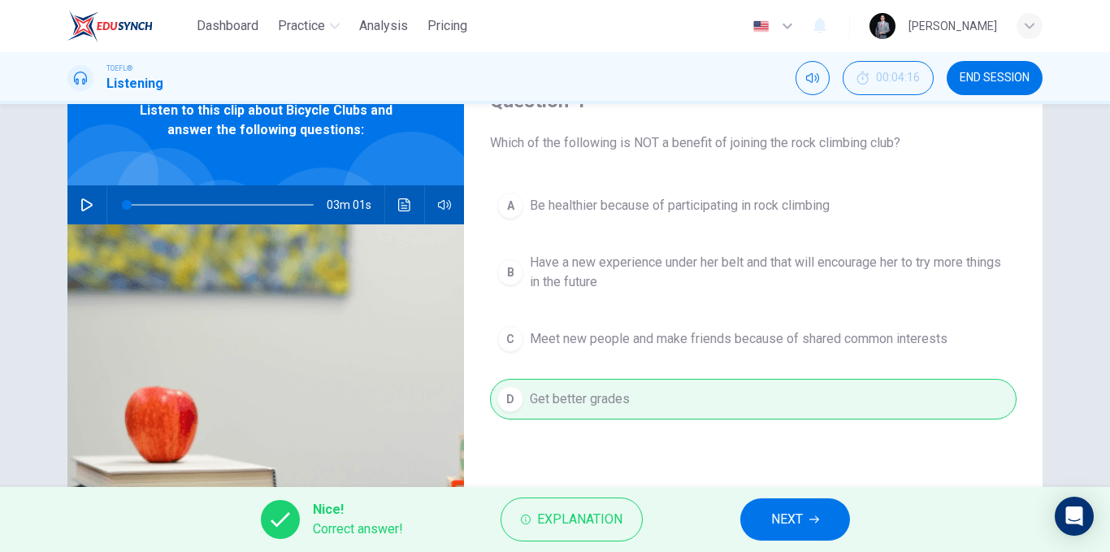
click at [771, 510] on span "NEXT" at bounding box center [787, 519] width 32 height 23
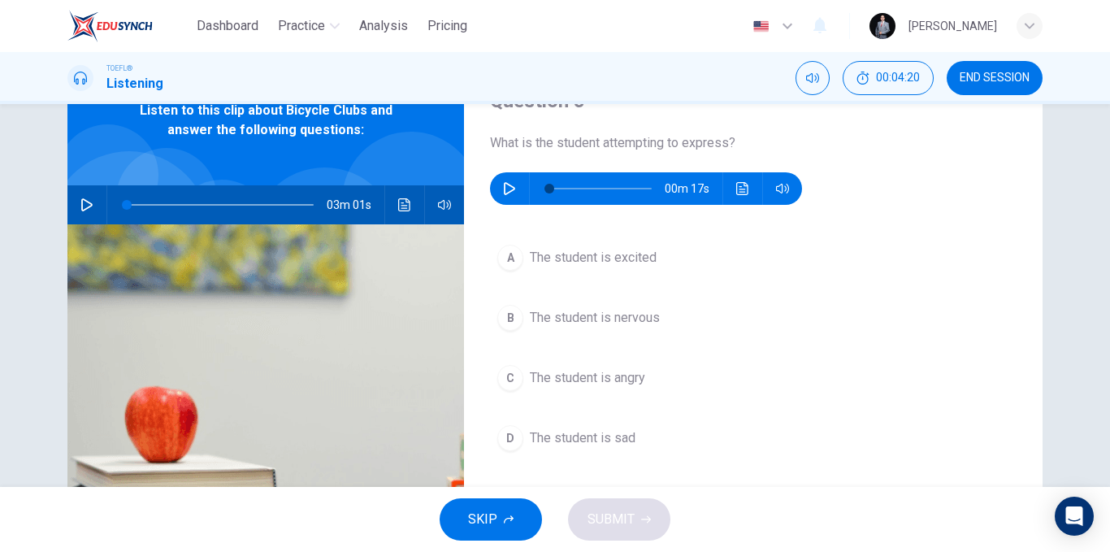
click at [506, 187] on icon "button" at bounding box center [509, 188] width 13 height 13
click at [674, 322] on button "B The student is nervous" at bounding box center [753, 317] width 527 height 41
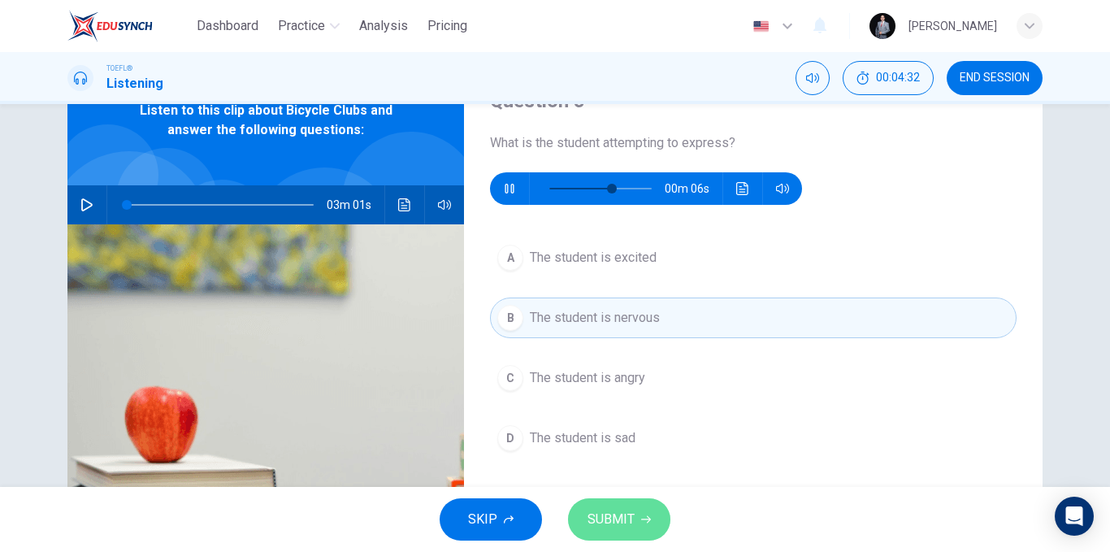
click at [638, 518] on button "SUBMIT" at bounding box center [619, 519] width 102 height 42
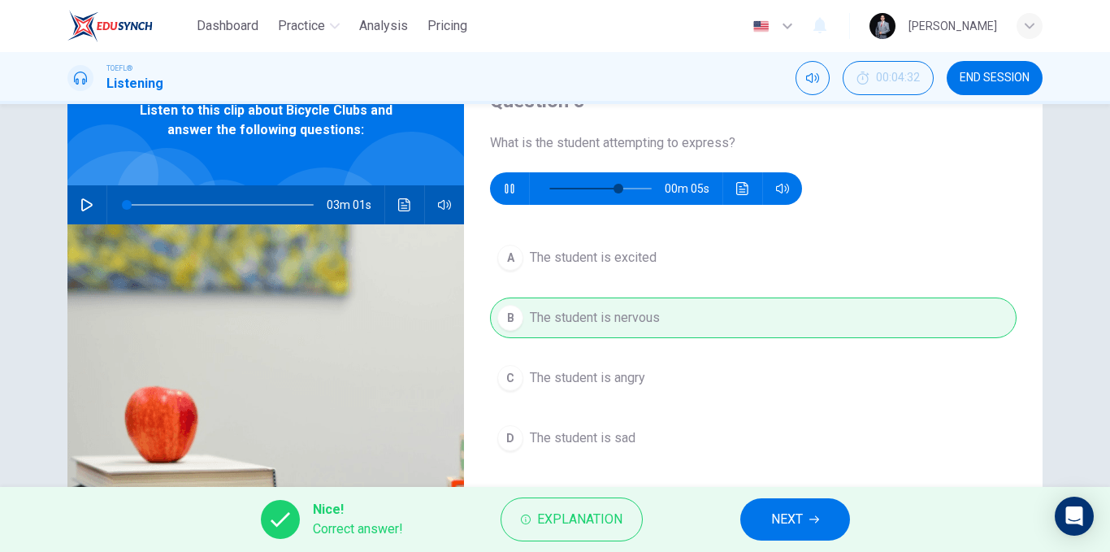
type input "72"
click at [757, 522] on button "NEXT" at bounding box center [795, 519] width 110 height 42
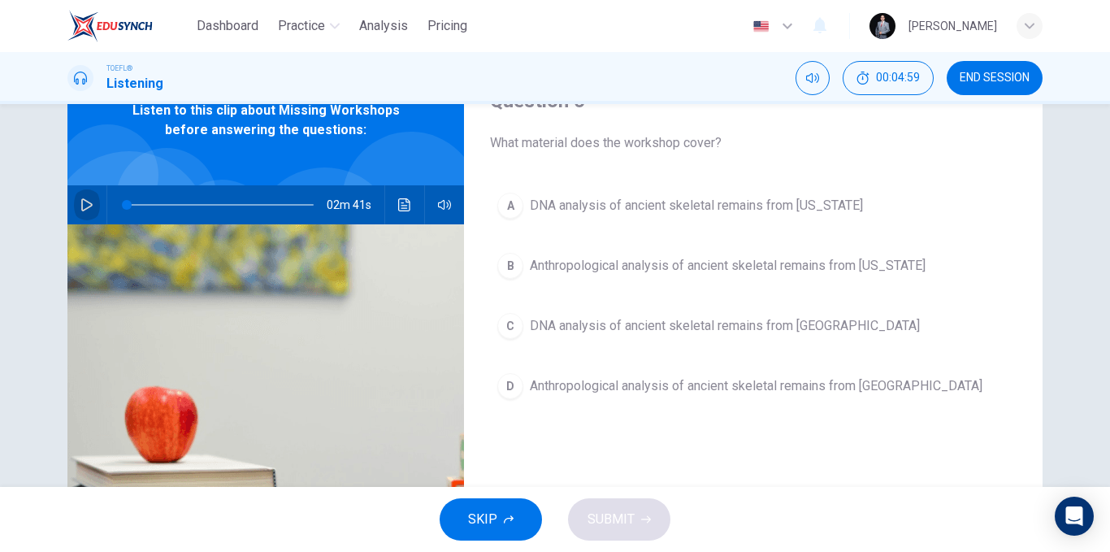
click at [81, 200] on icon "button" at bounding box center [86, 204] width 11 height 13
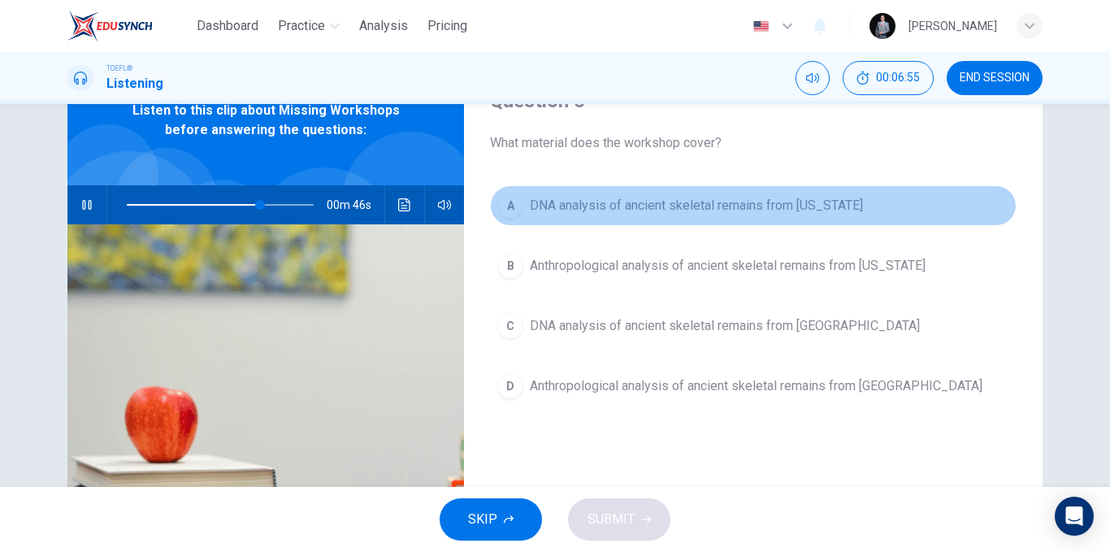
click at [796, 208] on span "DNA analysis of ancient skeletal remains from Alaska" at bounding box center [696, 206] width 333 height 20
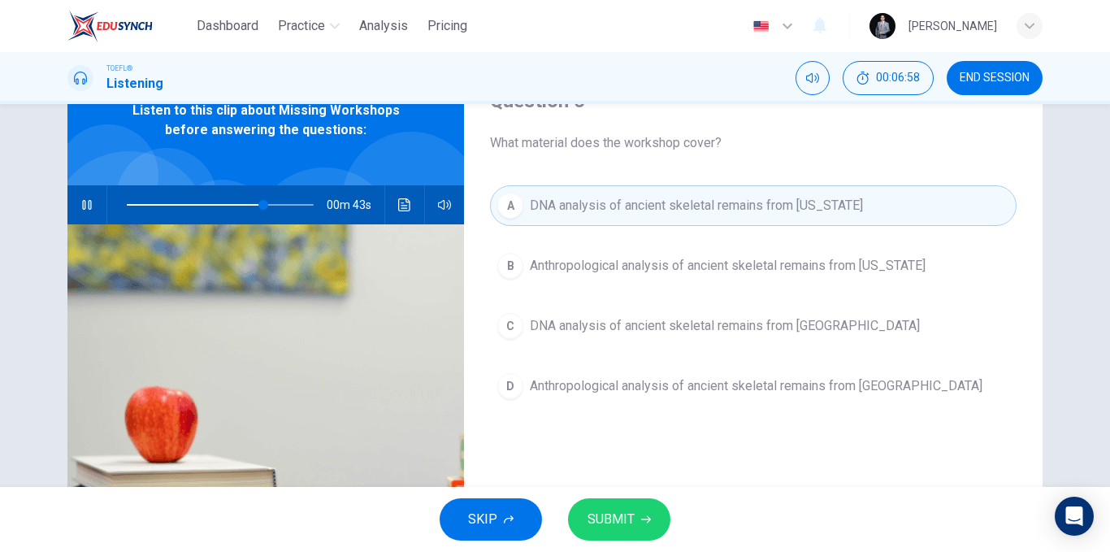
click at [636, 513] on button "SUBMIT" at bounding box center [619, 519] width 102 height 42
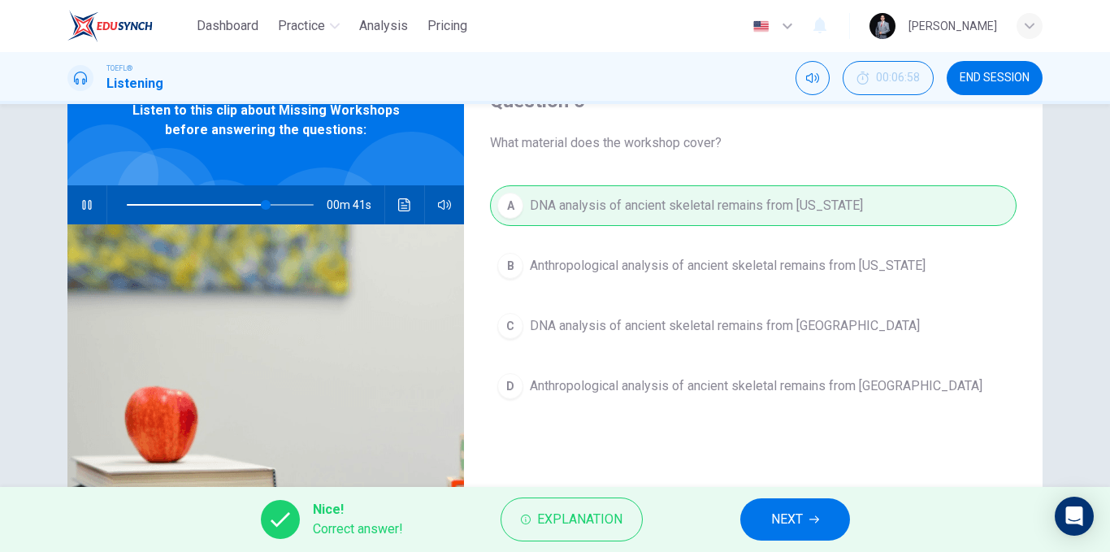
type input "75"
click at [976, 78] on span "END SESSION" at bounding box center [995, 78] width 70 height 13
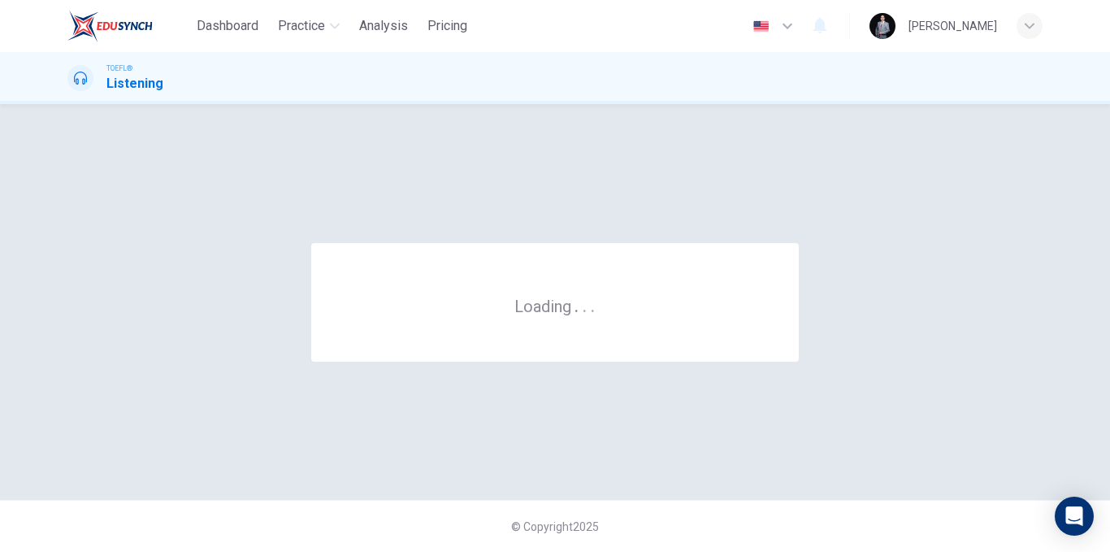
scroll to position [0, 0]
